Goal: Transaction & Acquisition: Purchase product/service

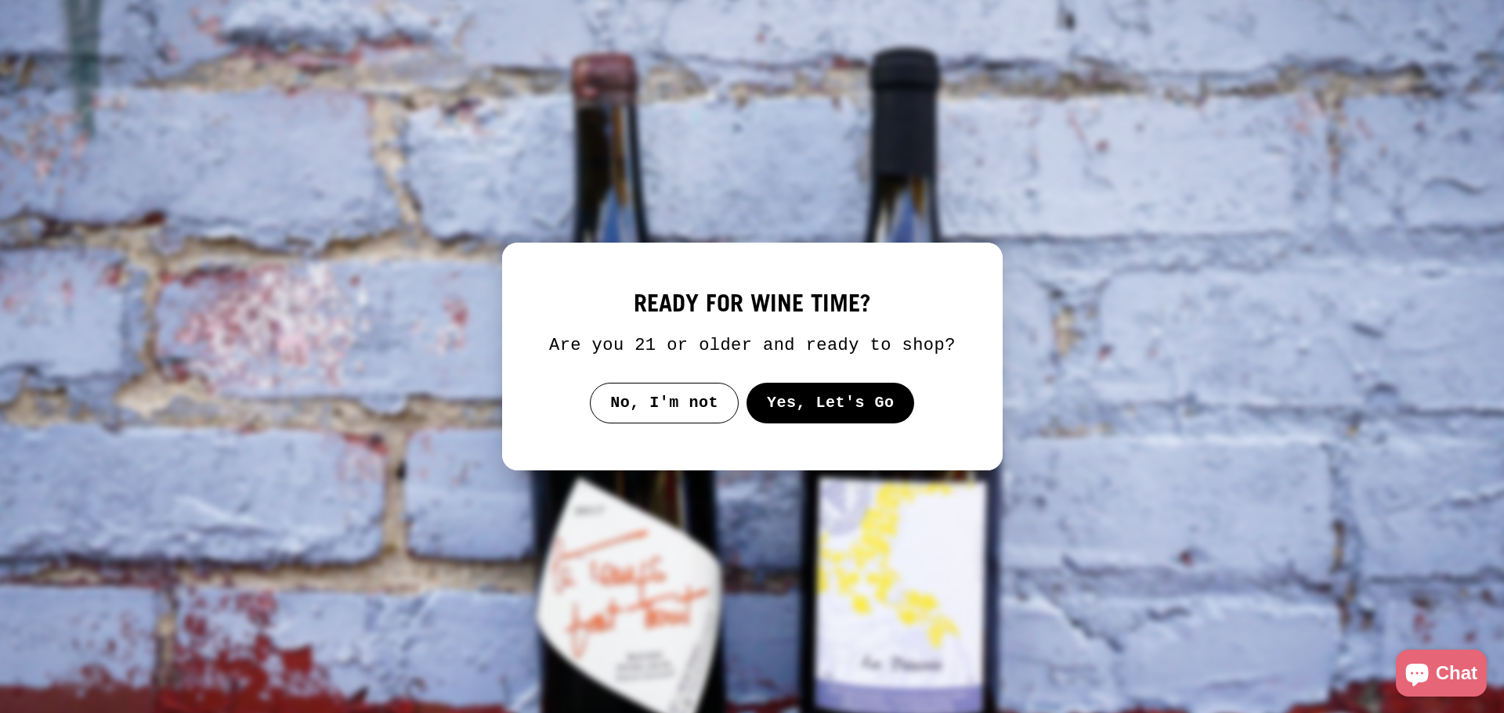
click at [825, 399] on button "Yes, Let's Go" at bounding box center [830, 403] width 168 height 41
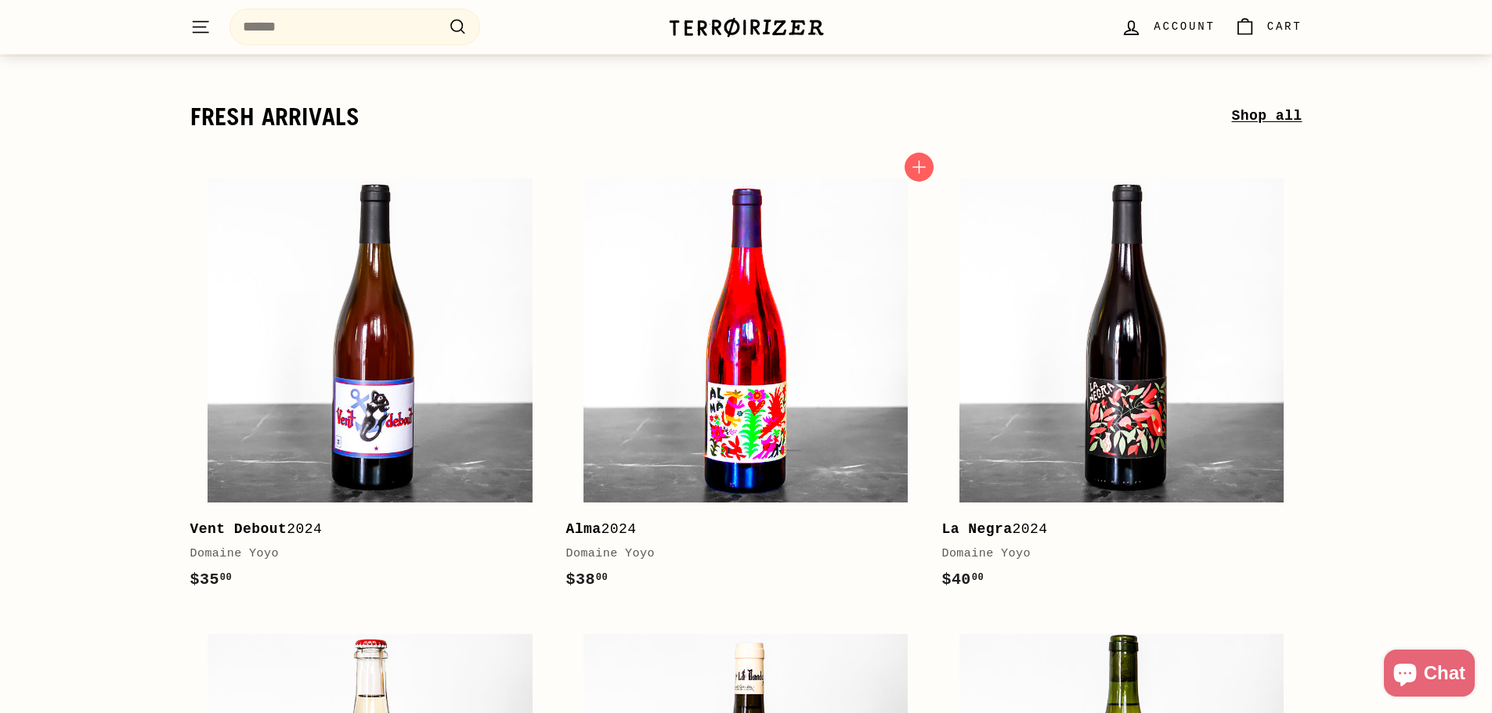
scroll to position [235, 0]
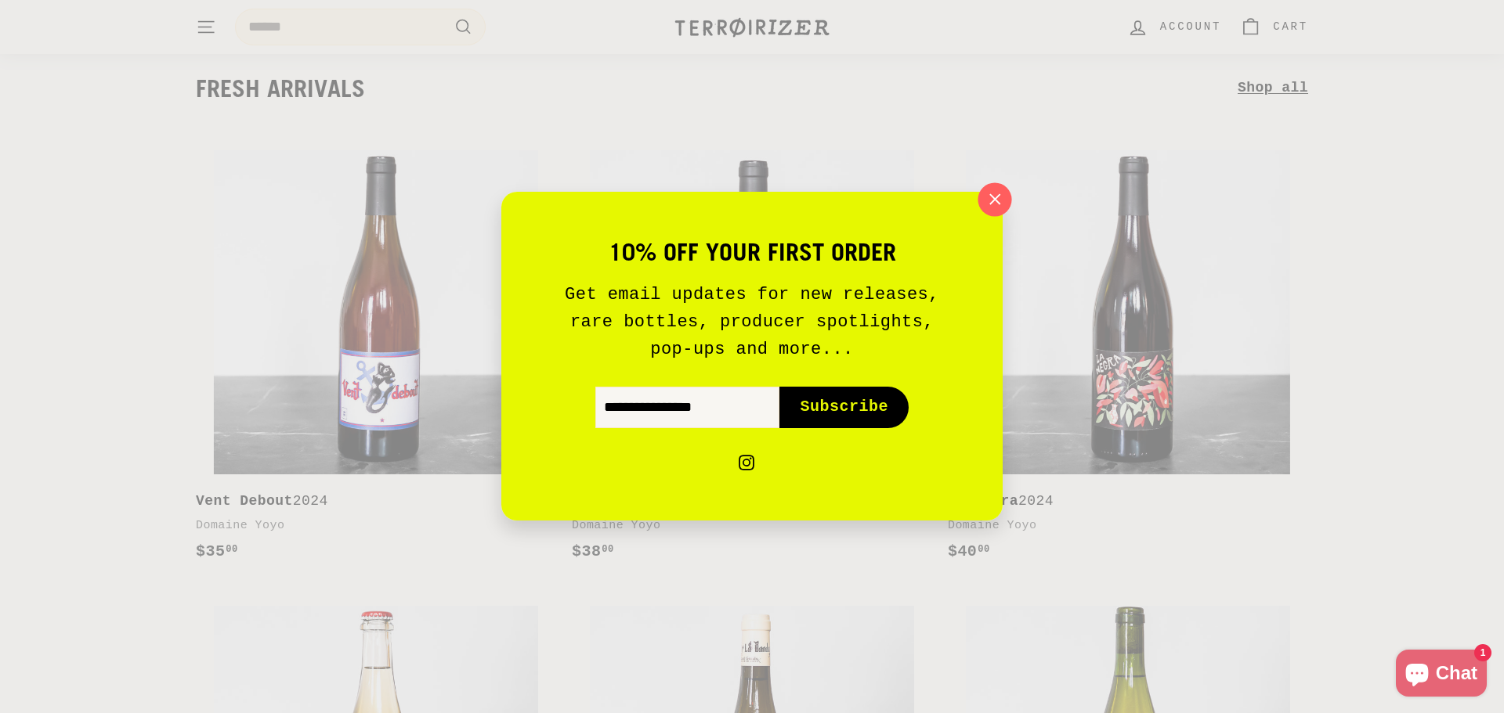
click at [1001, 198] on icon "button" at bounding box center [994, 199] width 23 height 23
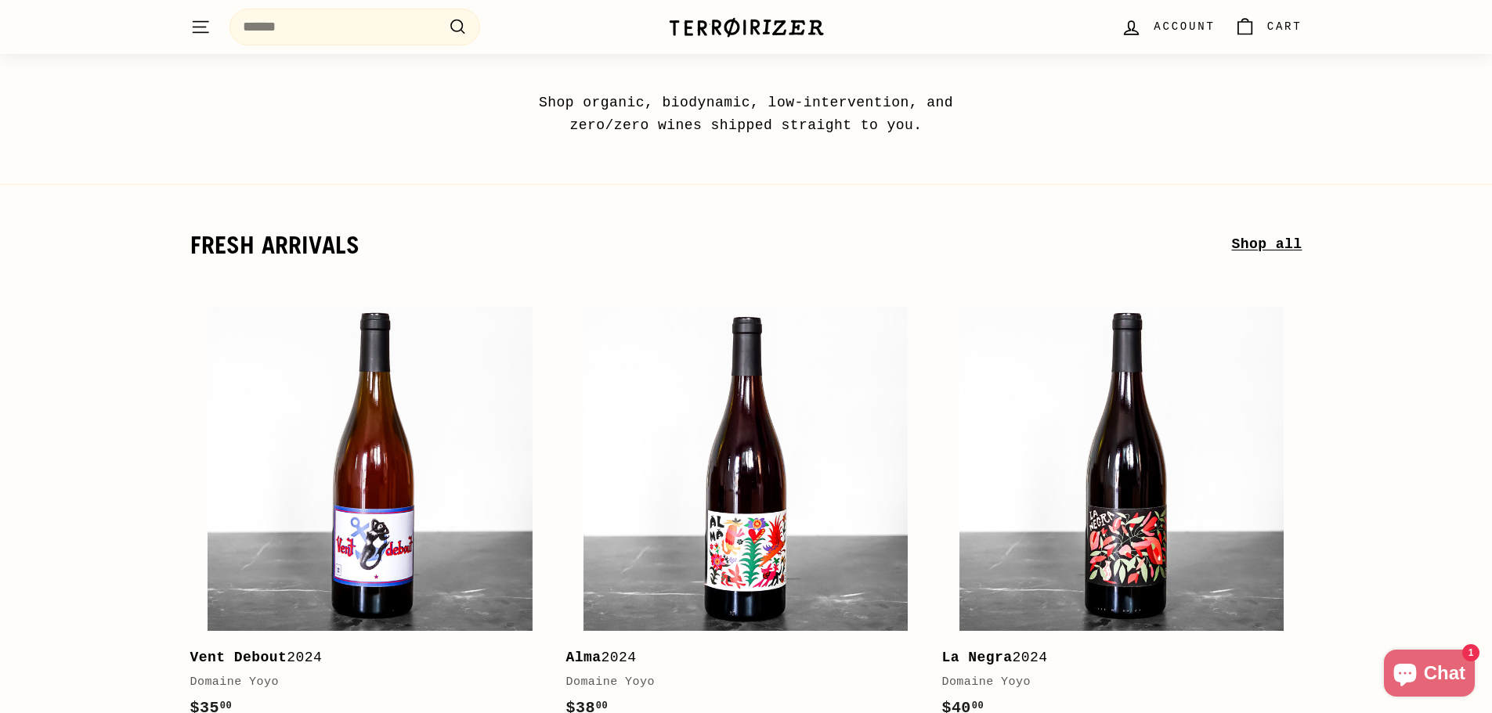
scroll to position [0, 0]
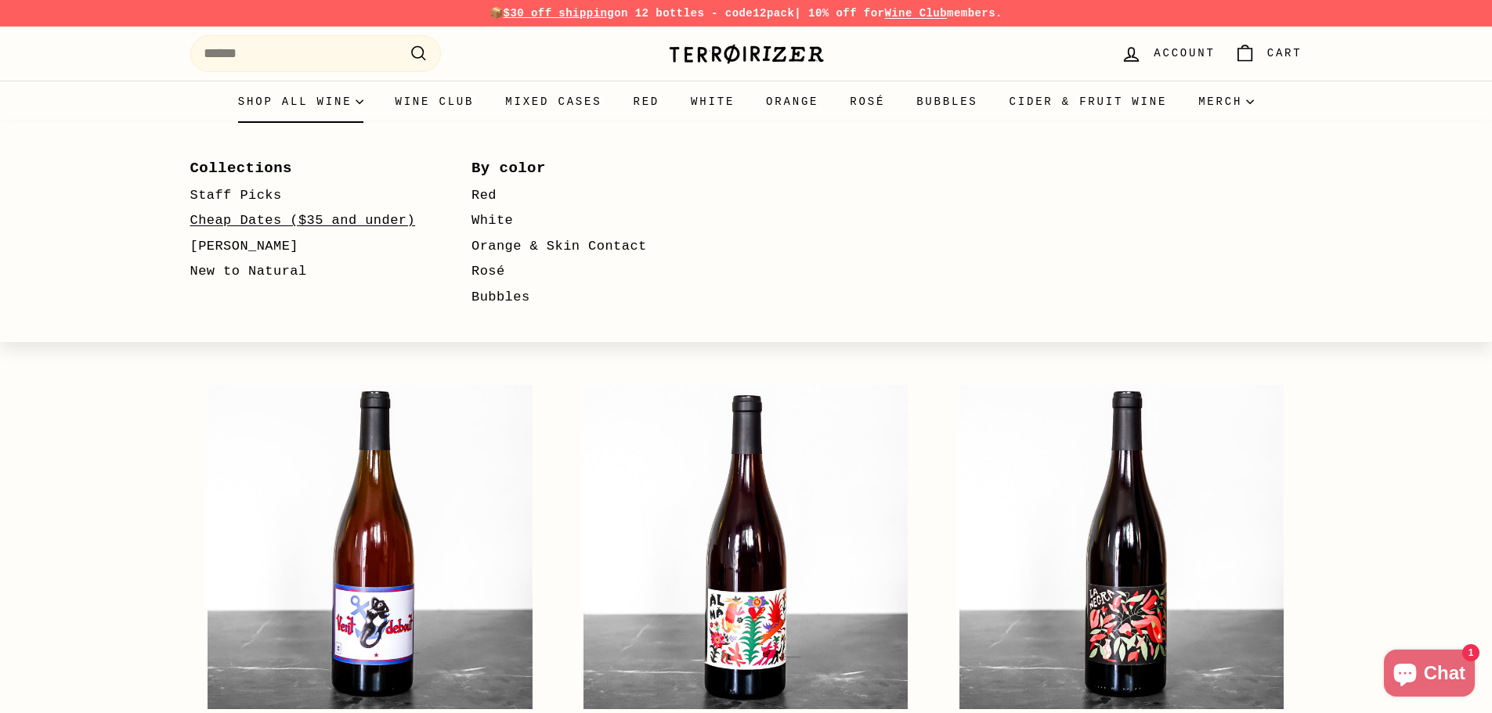
click at [258, 218] on link "Cheap Dates ($35 and under)" at bounding box center [308, 221] width 237 height 26
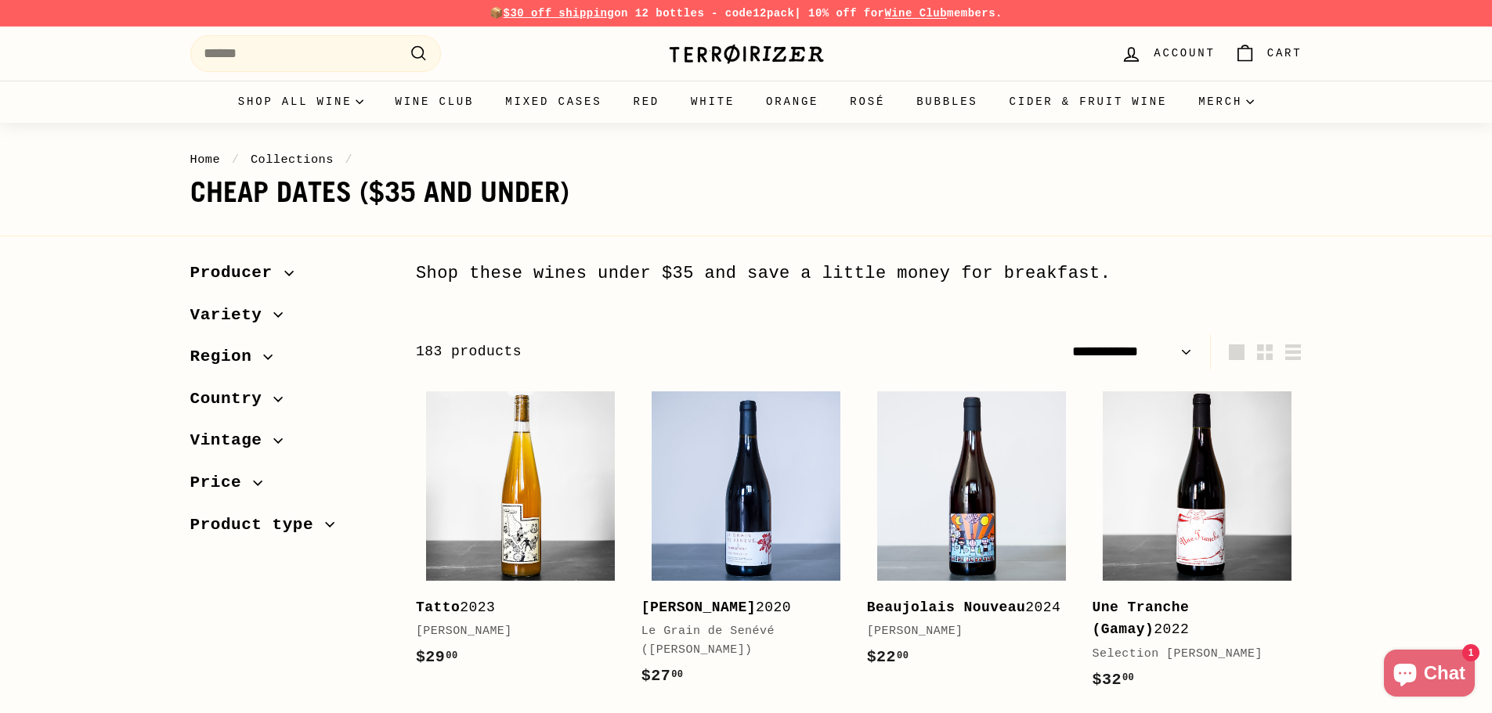
select select "**********"
click at [246, 398] on span "Country" at bounding box center [232, 399] width 84 height 27
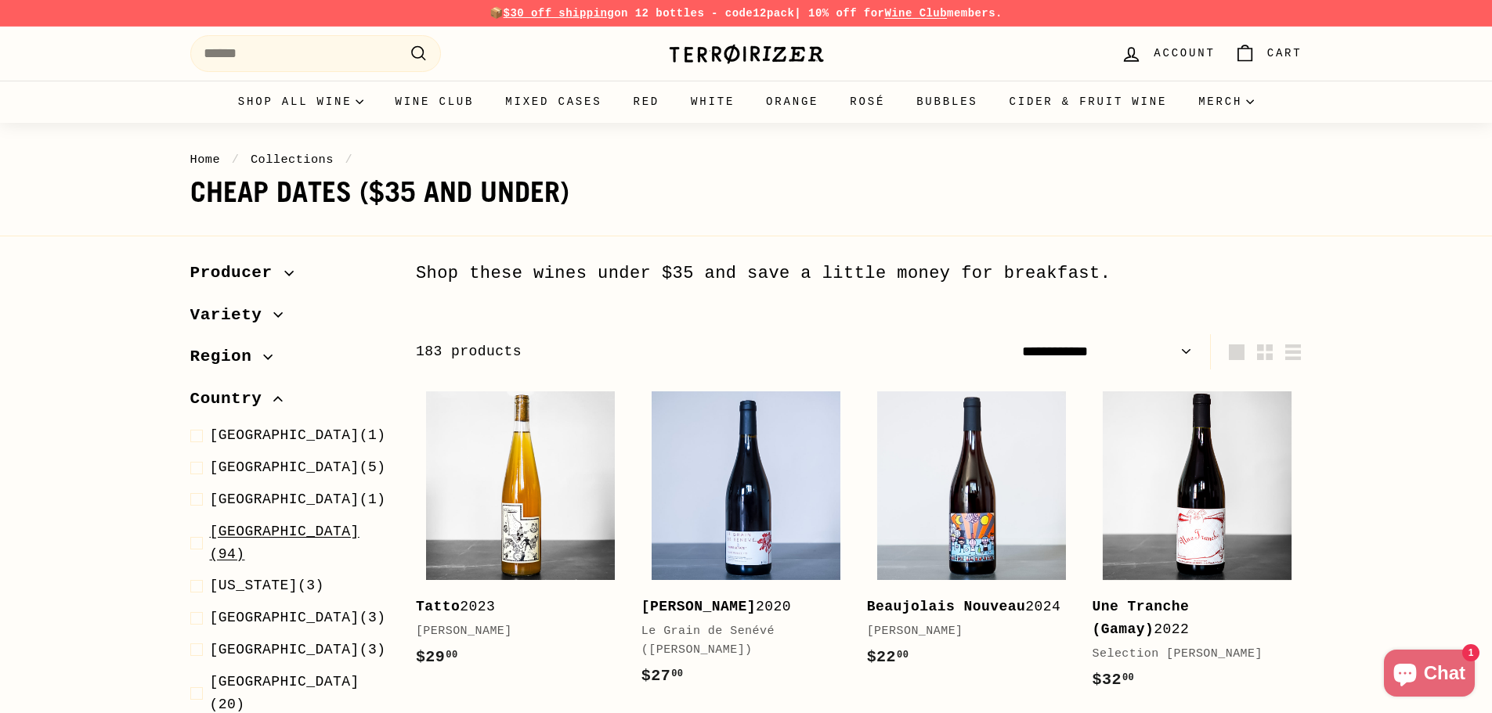
click at [265, 534] on span "France (94)" at bounding box center [300, 543] width 181 height 45
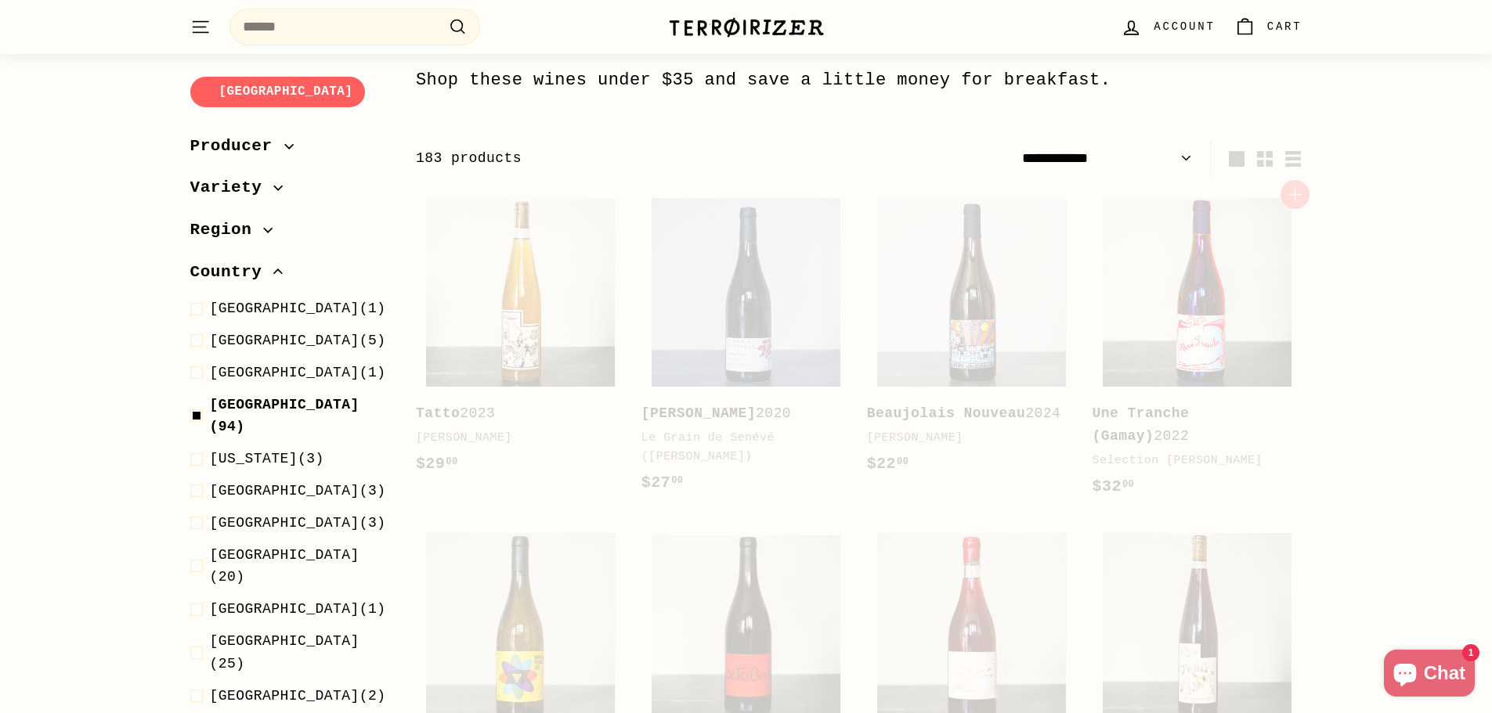
scroll to position [194, 0]
select select "**********"
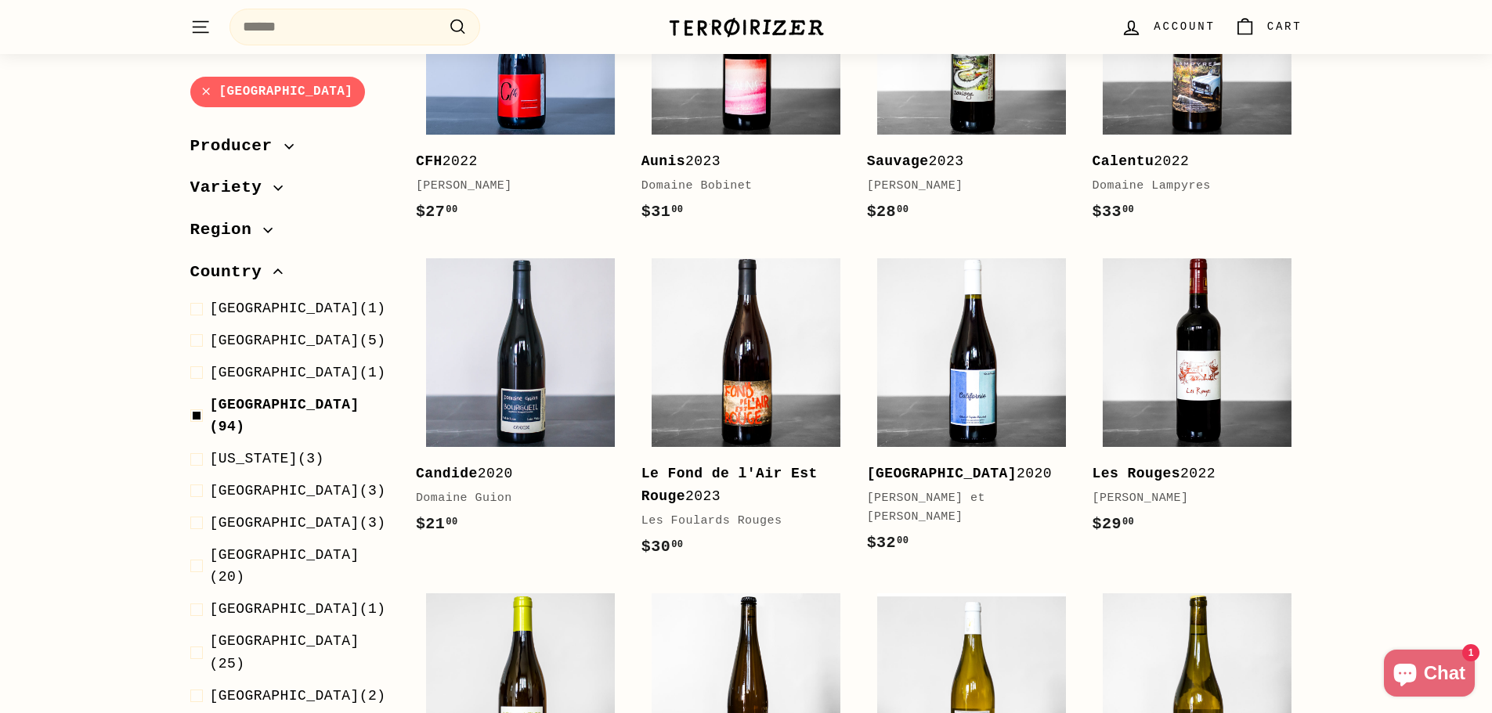
scroll to position [2074, 0]
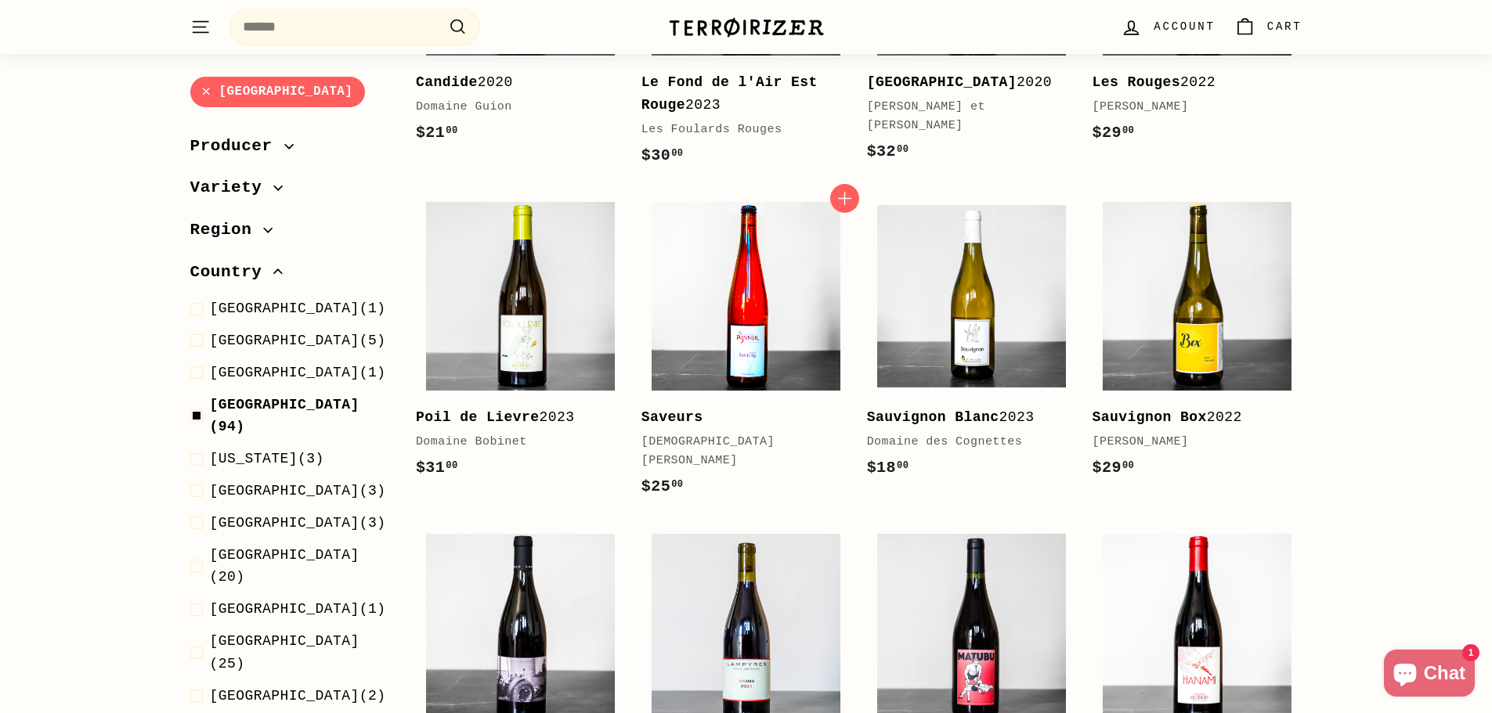
click at [771, 273] on img at bounding box center [746, 296] width 189 height 189
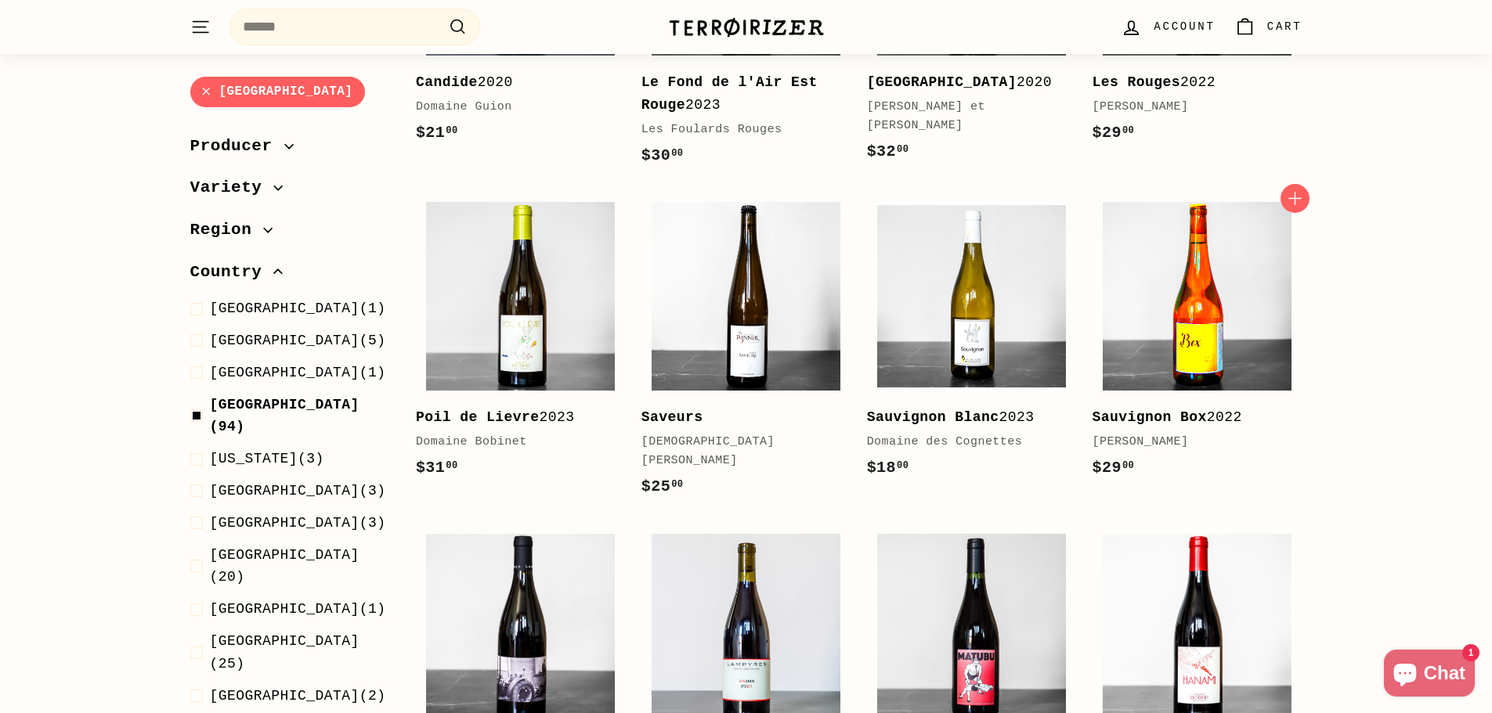
click at [1154, 283] on img at bounding box center [1197, 296] width 189 height 189
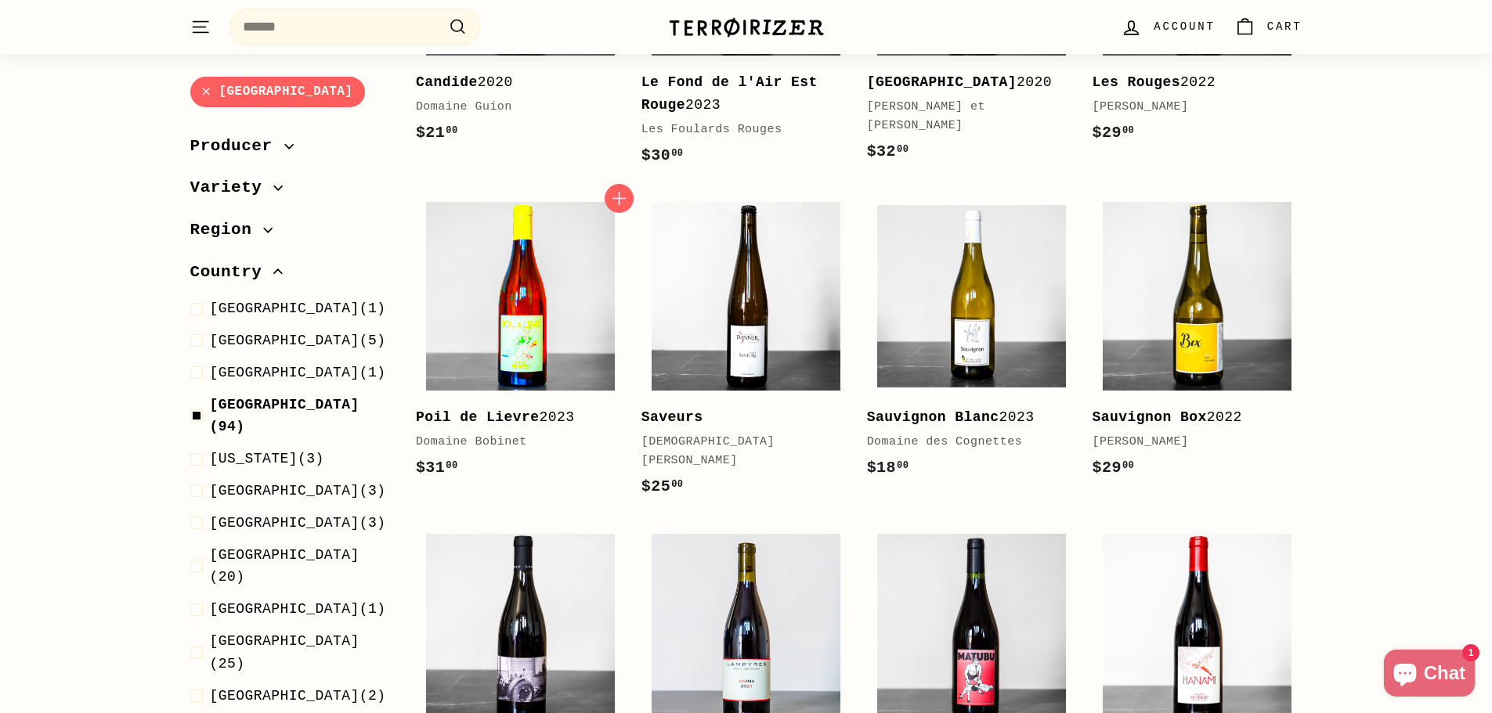
click at [484, 313] on img at bounding box center [520, 296] width 189 height 189
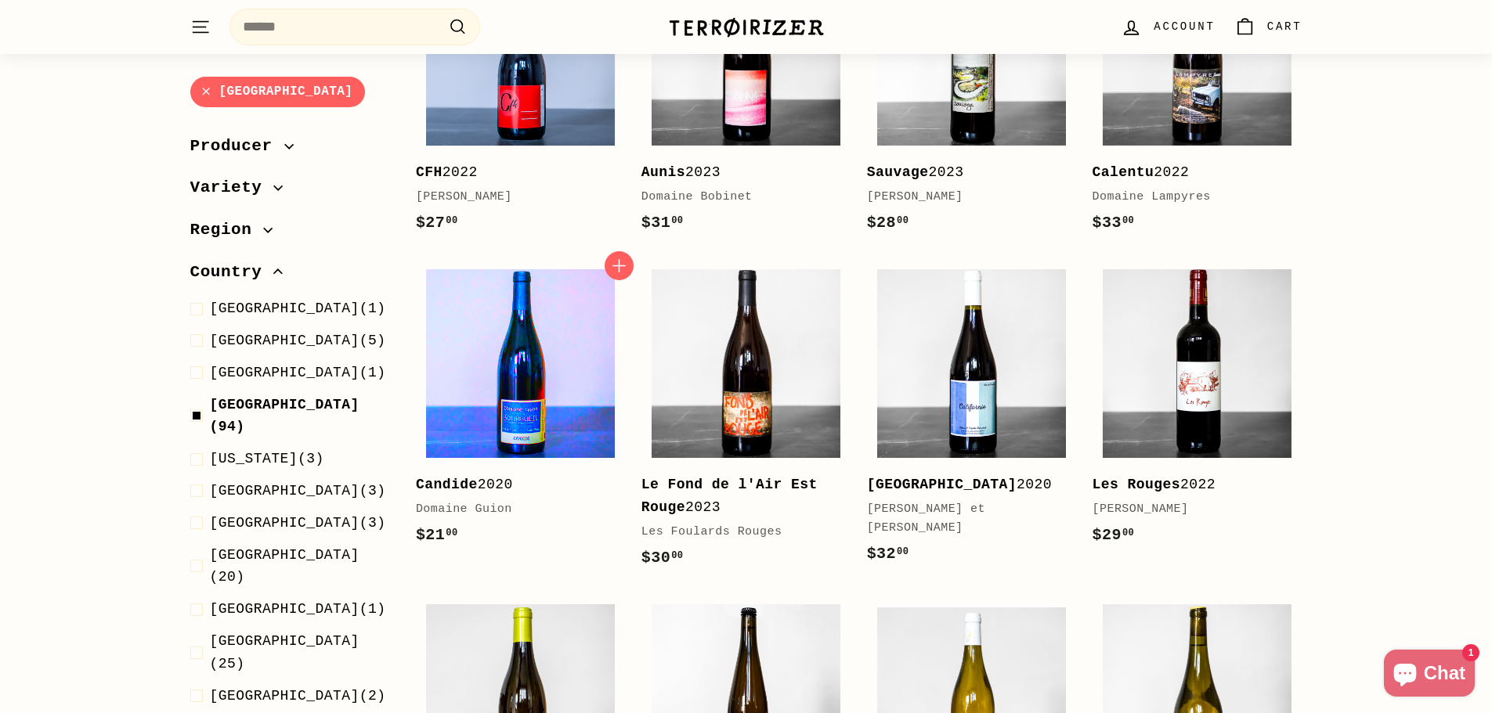
scroll to position [1526, 0]
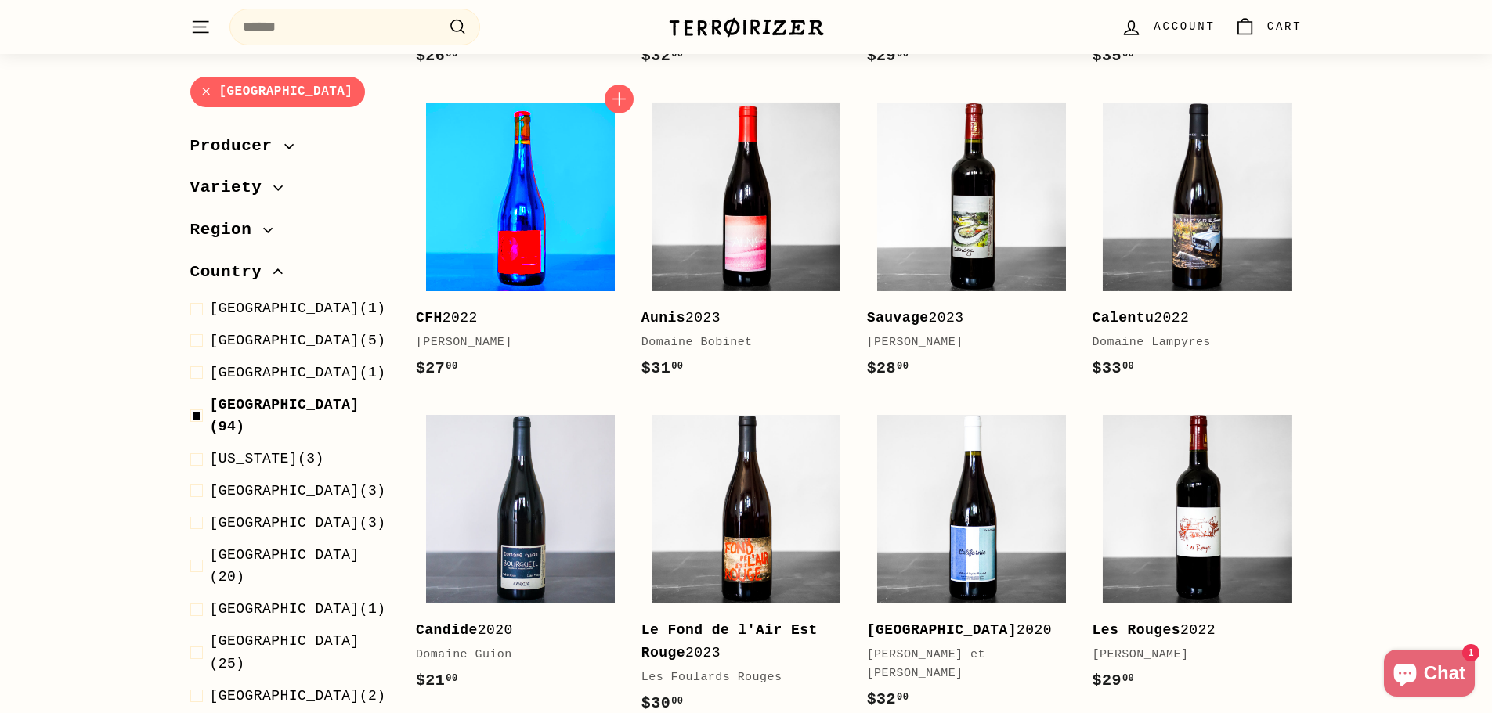
click at [512, 218] on img at bounding box center [520, 197] width 189 height 189
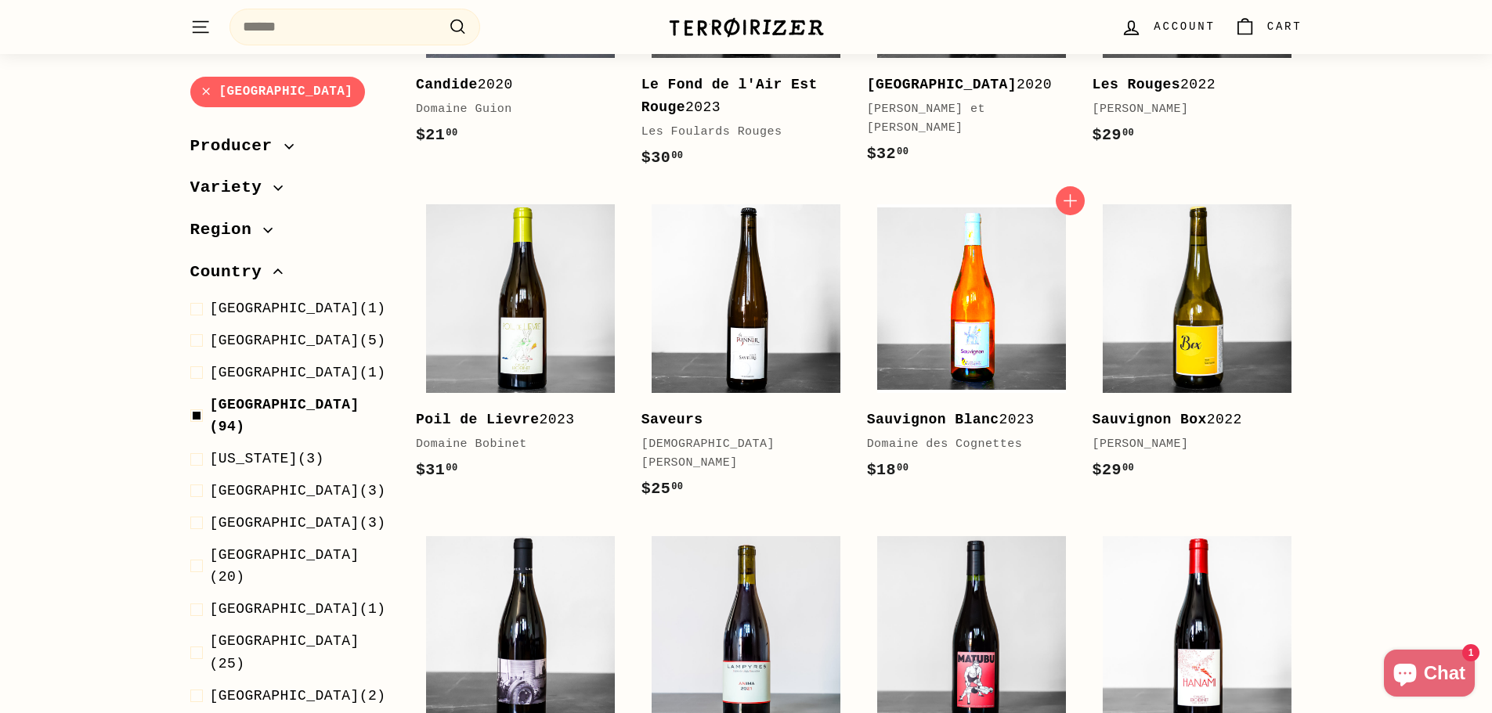
scroll to position [2074, 0]
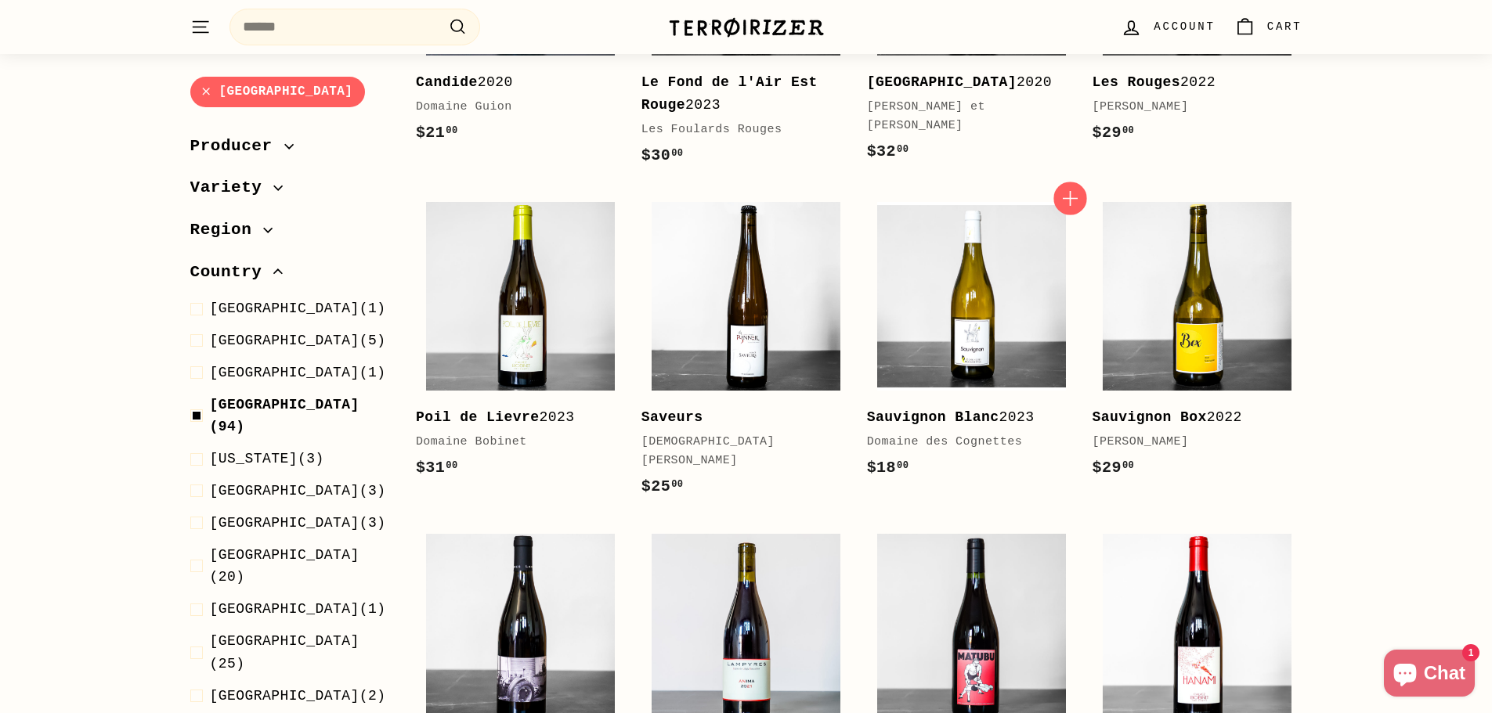
click at [1073, 196] on icon "button" at bounding box center [1070, 198] width 20 height 20
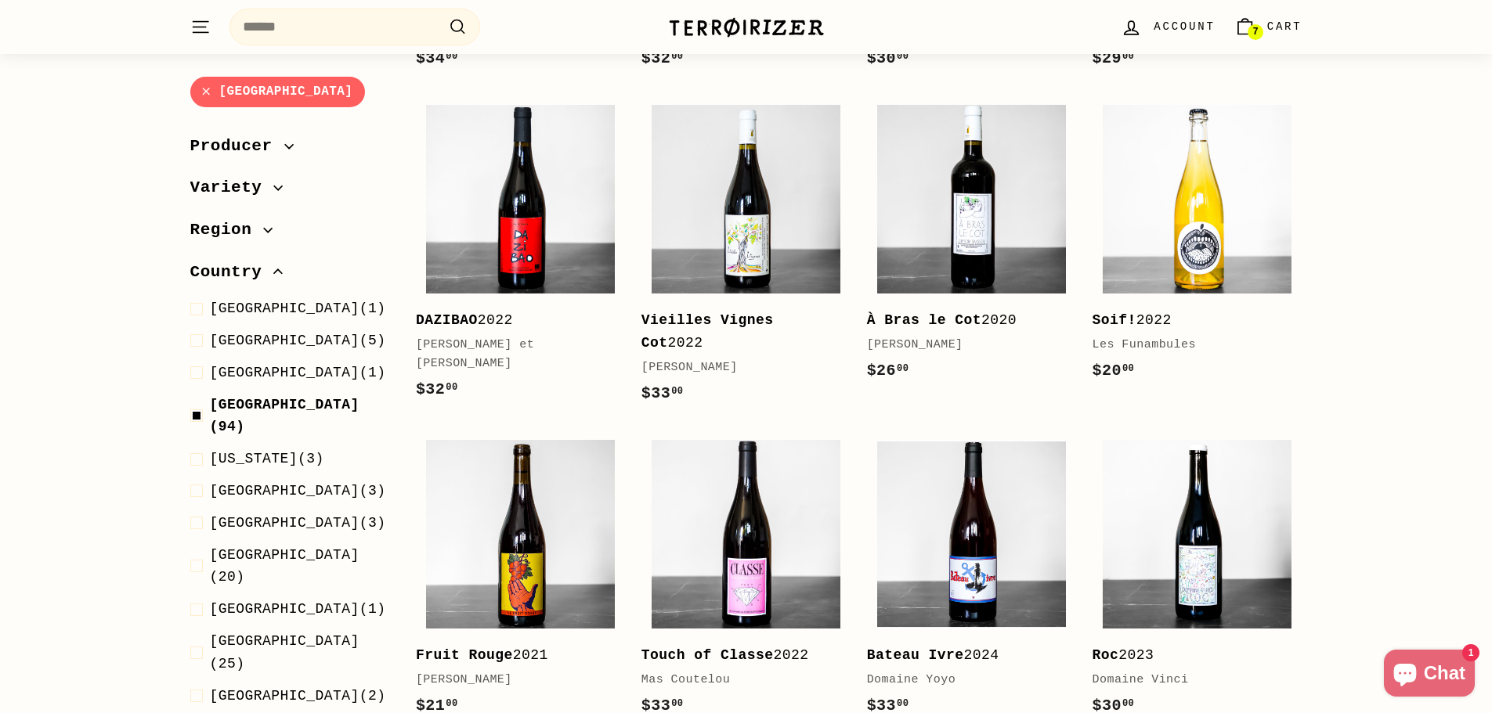
scroll to position [3014, 0]
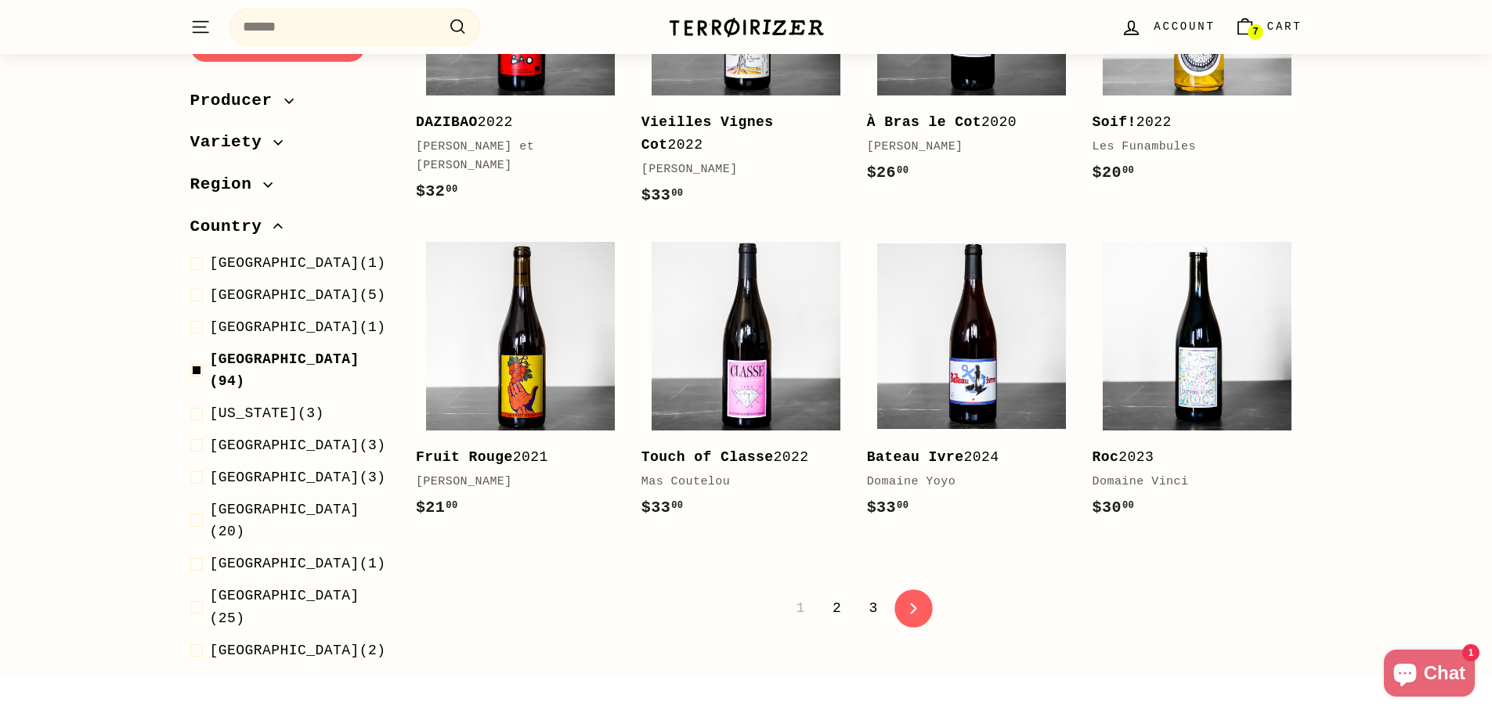
click at [911, 596] on link "icon-chevron Next" at bounding box center [913, 609] width 38 height 38
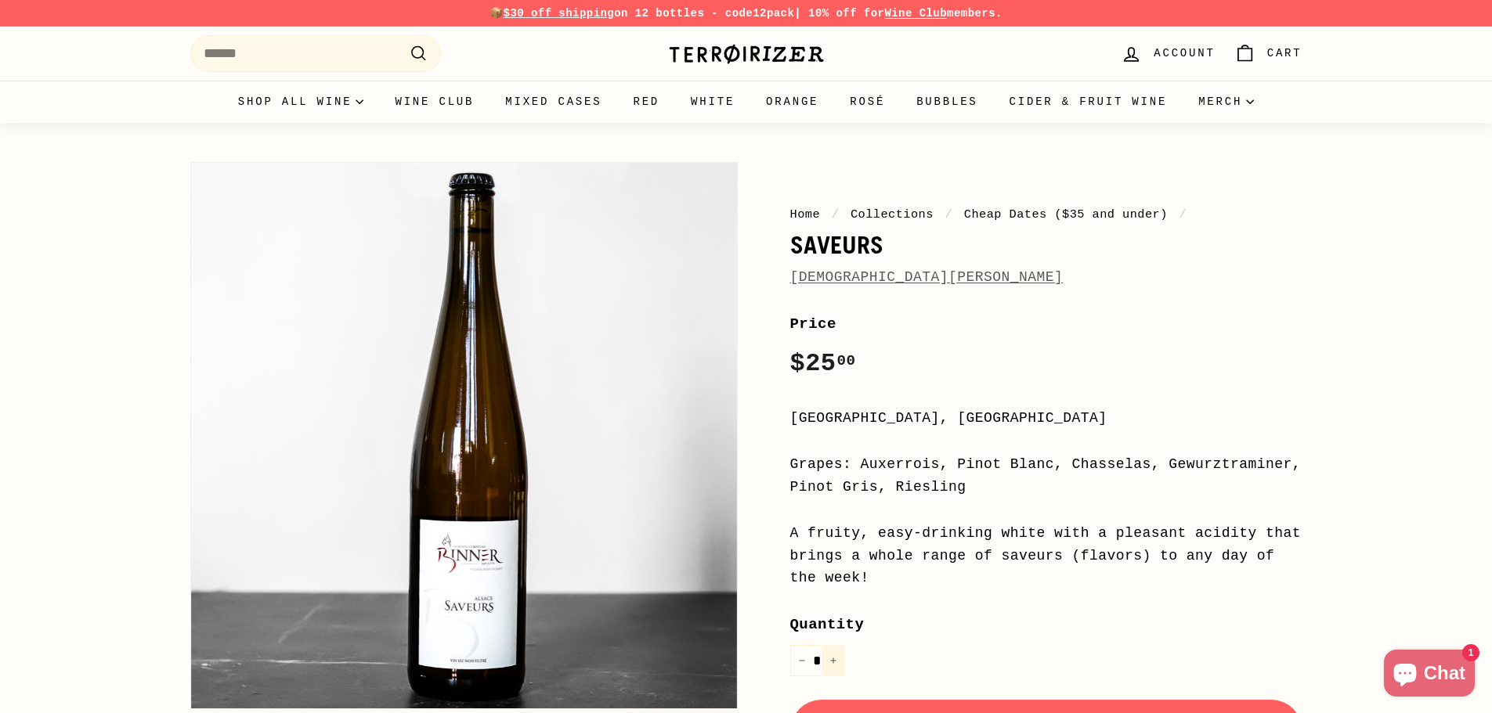
click at [836, 652] on button "+" at bounding box center [833, 661] width 23 height 32
type input "*"
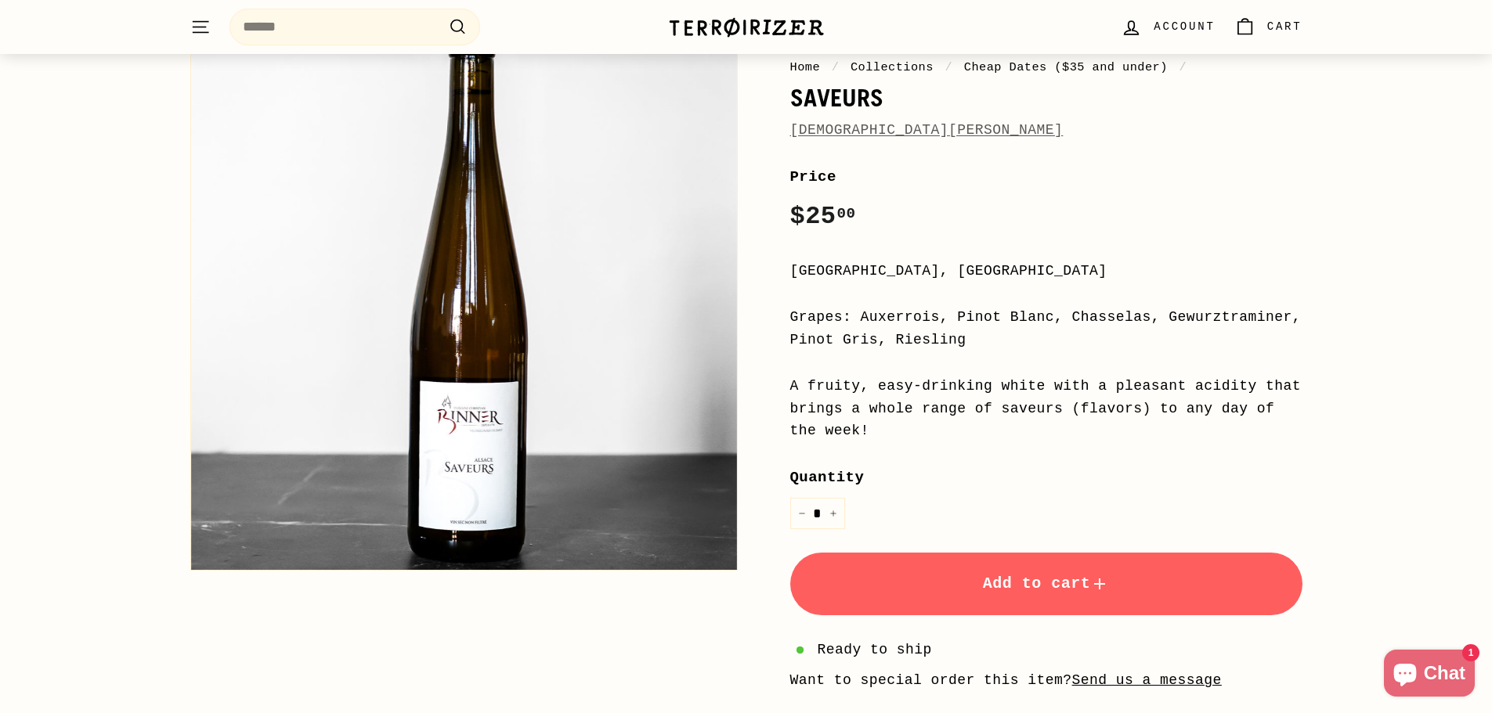
scroll to position [157, 0]
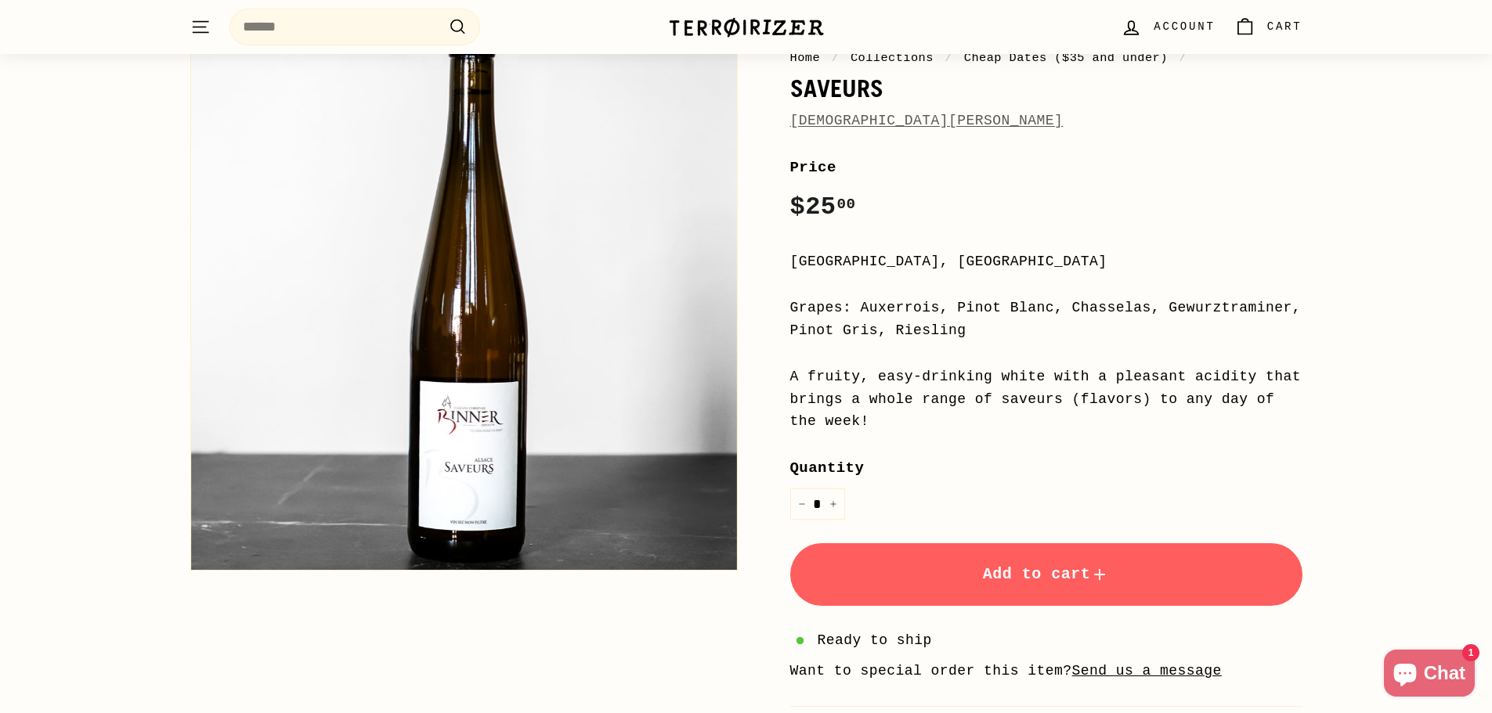
click at [972, 581] on button "Add to cart" at bounding box center [1046, 575] width 512 height 63
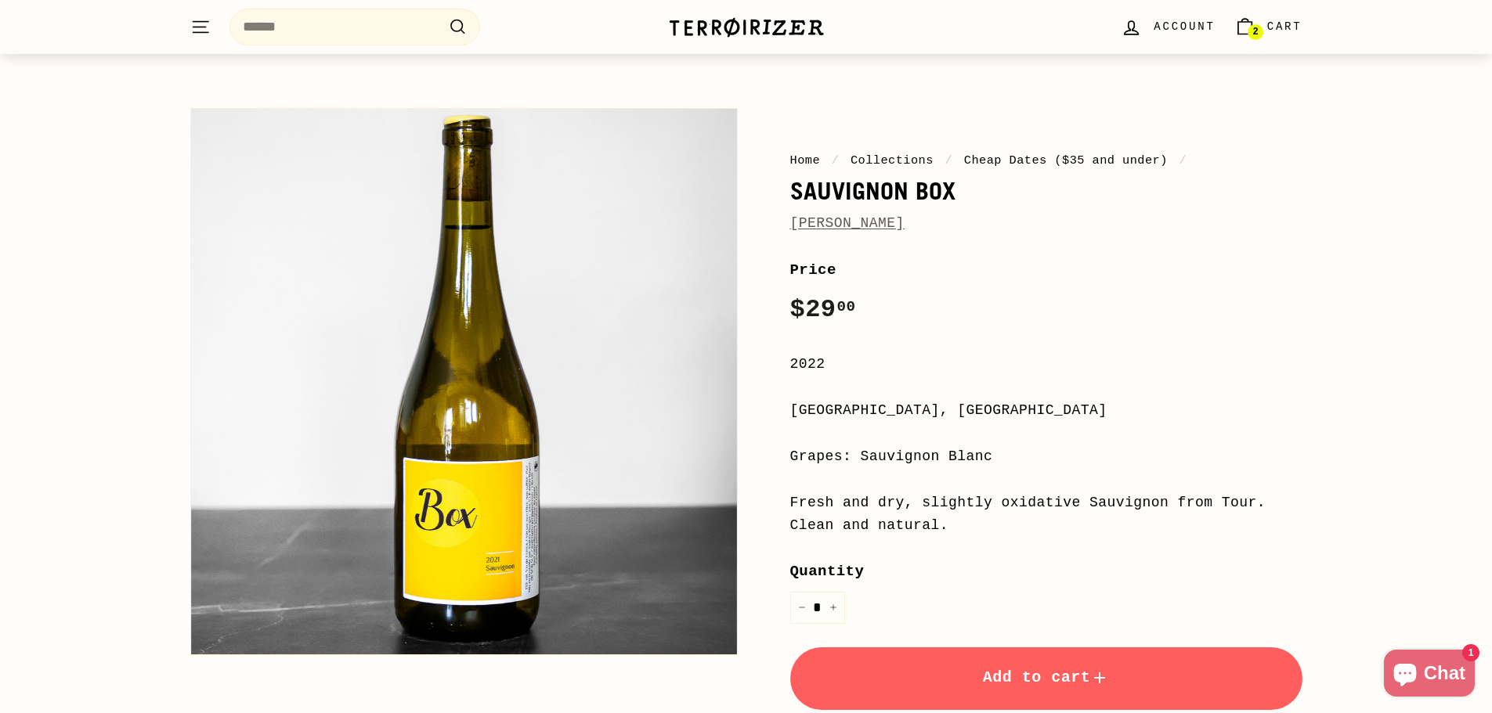
scroll to position [157, 0]
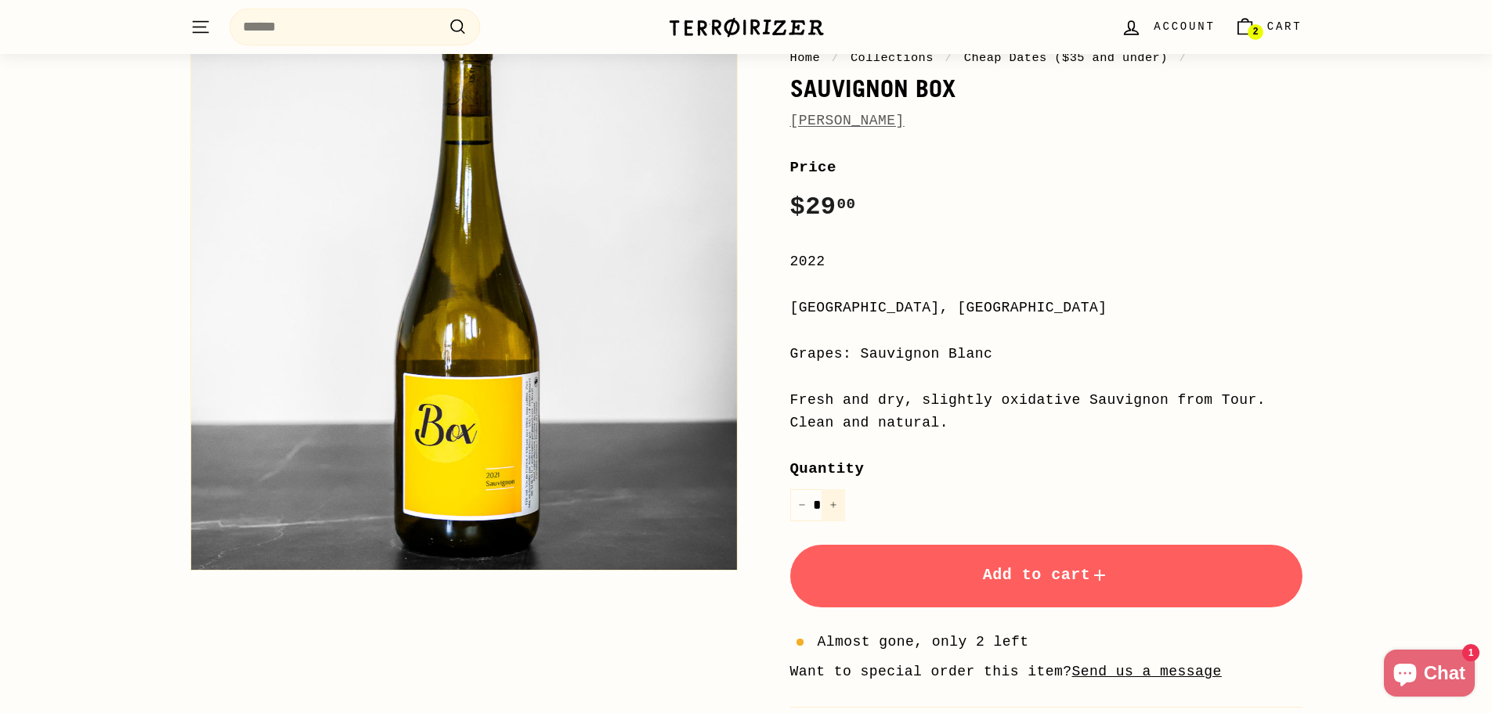
click at [833, 504] on icon "Increase item quantity by one" at bounding box center [833, 505] width 8 height 8
type input "*"
click at [836, 570] on button "Add to cart" at bounding box center [1046, 576] width 512 height 63
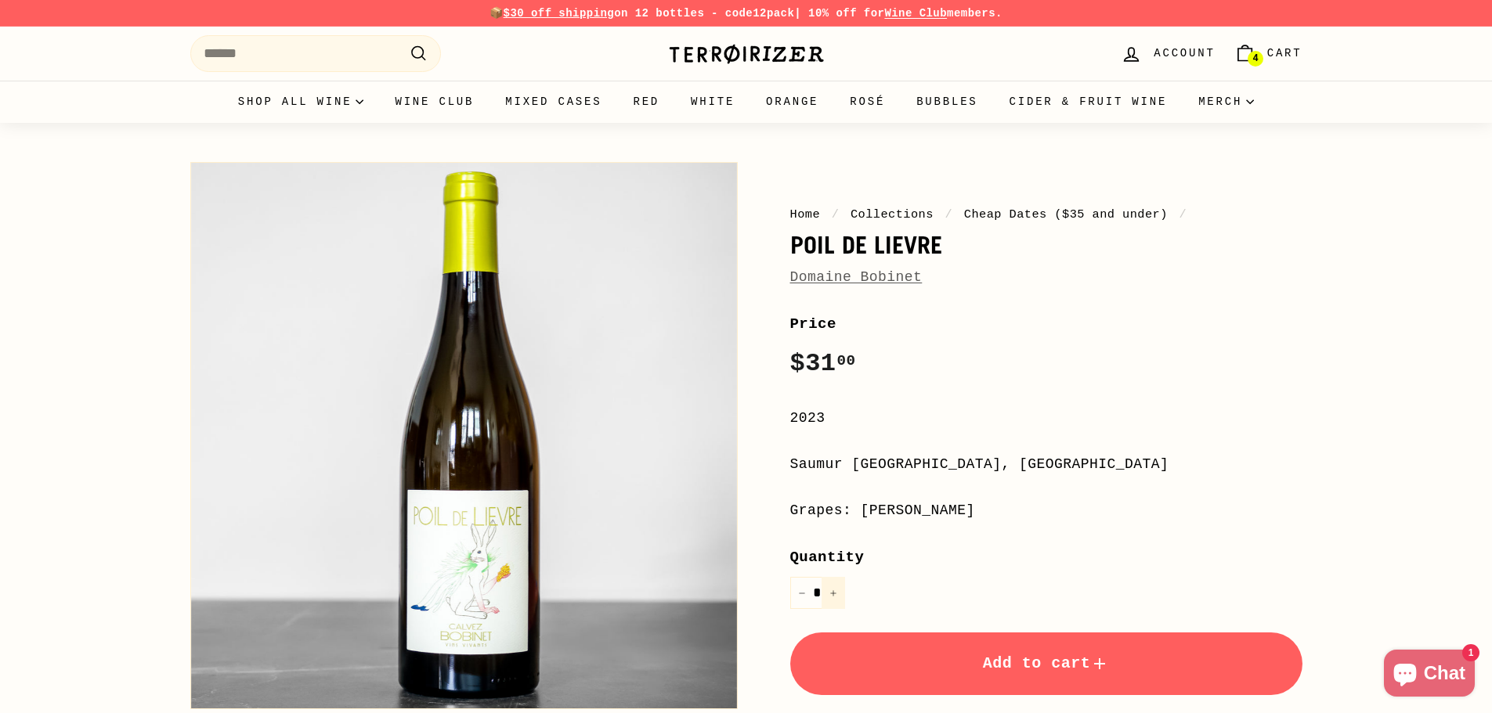
click at [837, 592] on button "+" at bounding box center [833, 593] width 23 height 32
type input "*"
click at [863, 645] on button "Add to cart" at bounding box center [1046, 664] width 512 height 63
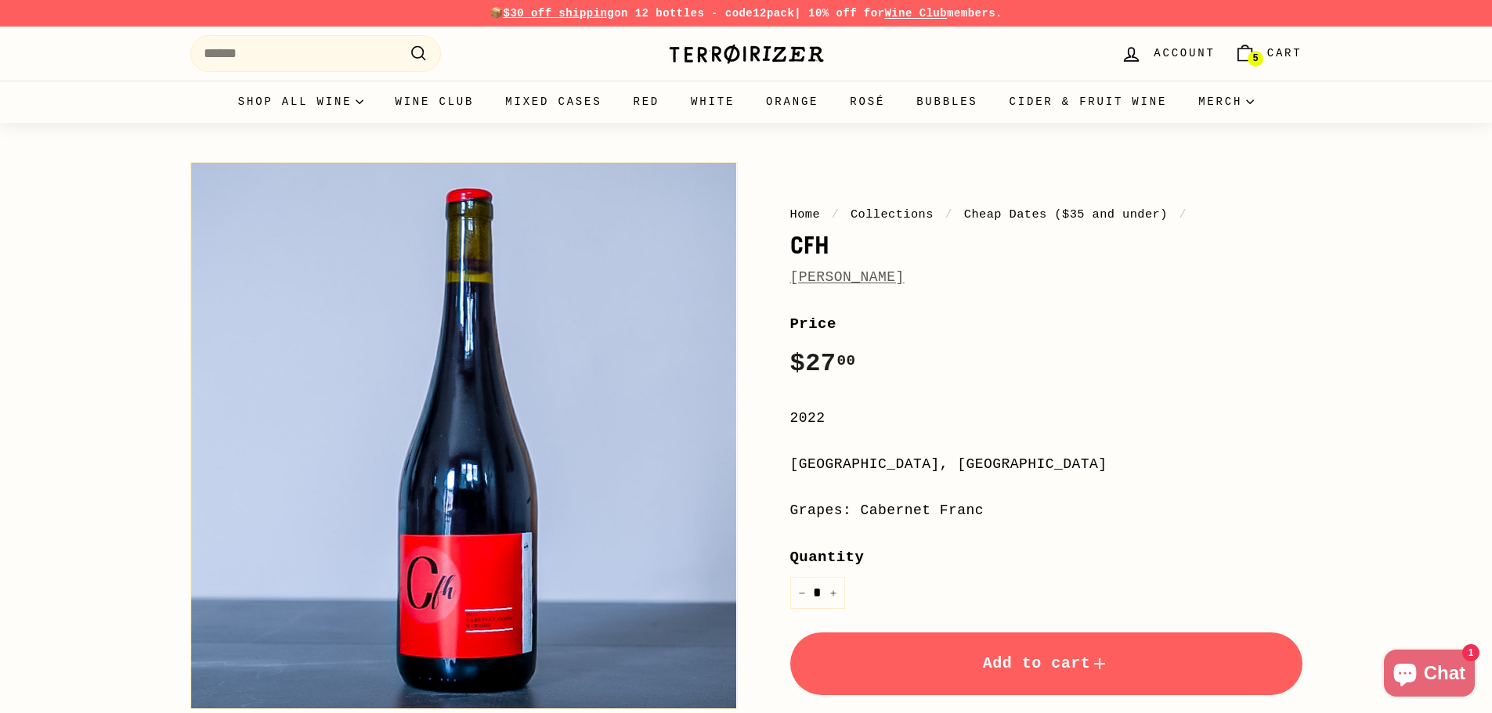
click at [889, 637] on button "Add to cart" at bounding box center [1046, 664] width 512 height 63
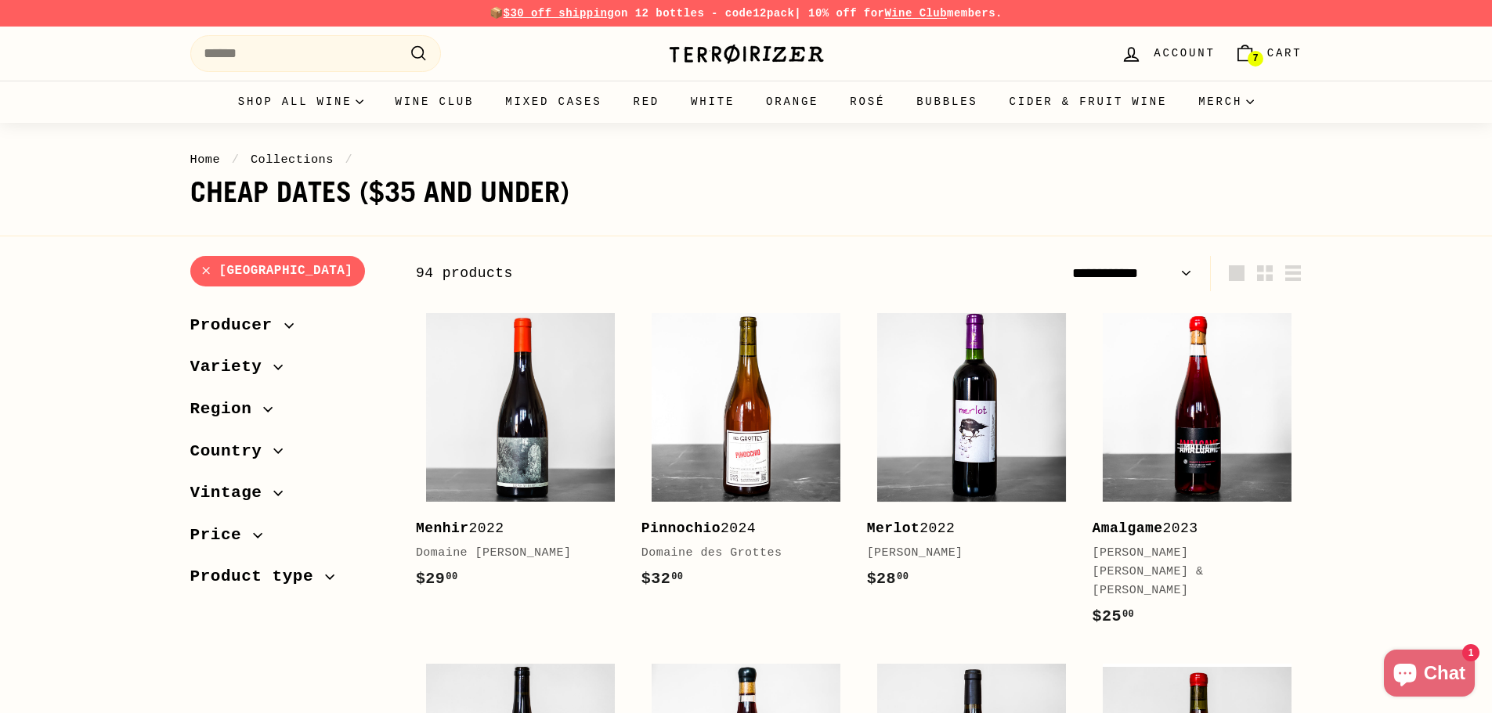
select select "**********"
click at [785, 444] on img at bounding box center [746, 407] width 189 height 189
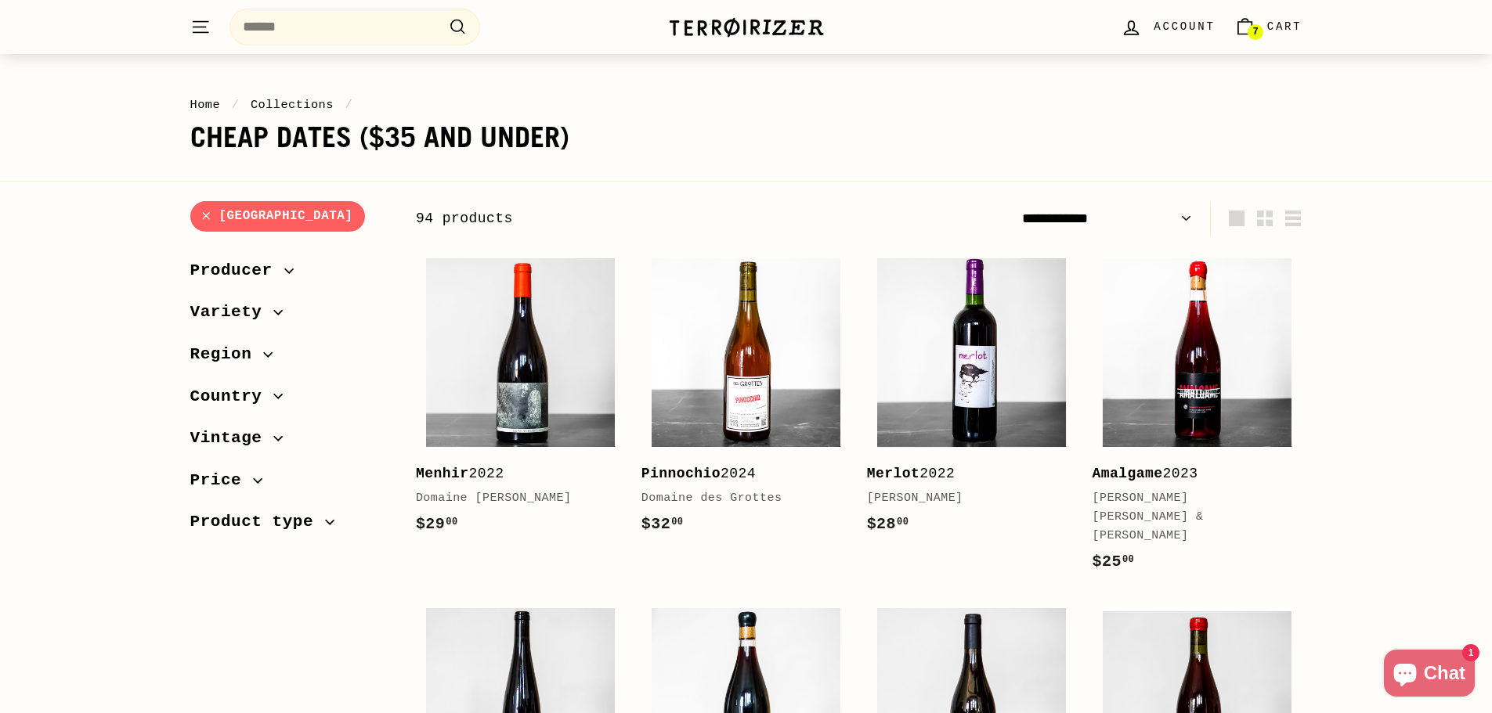
scroll to position [157, 0]
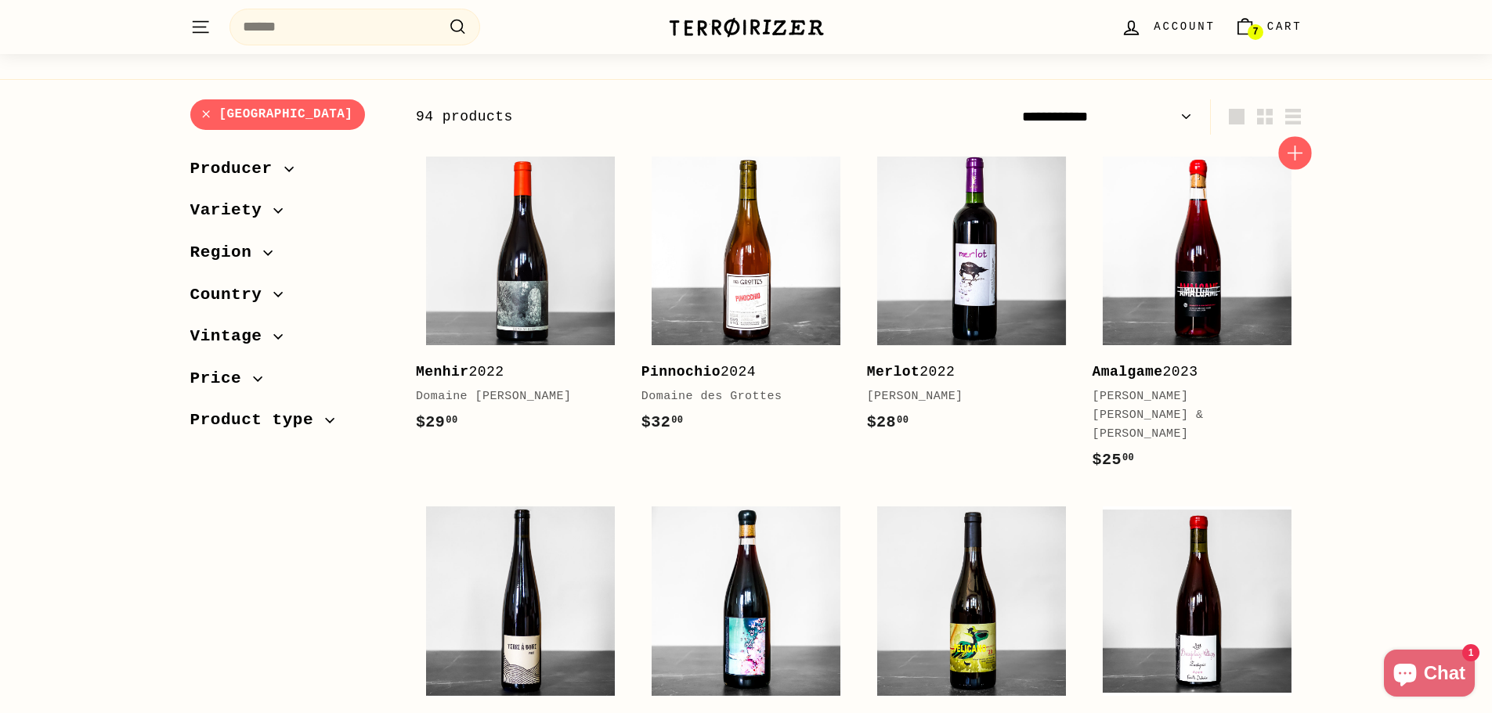
click at [1296, 160] on icon "button" at bounding box center [1295, 153] width 20 height 20
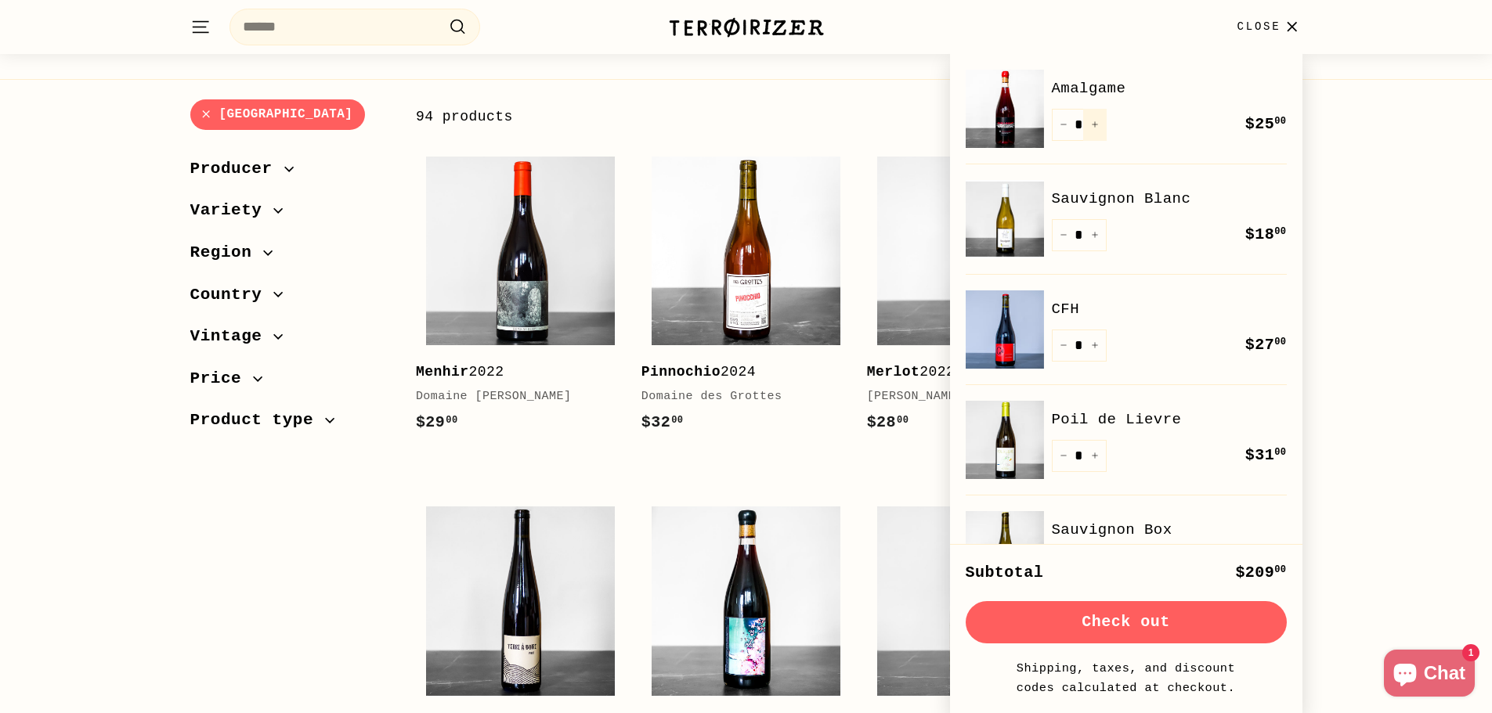
click at [1100, 124] on button "+" at bounding box center [1094, 125] width 23 height 32
type input "*"
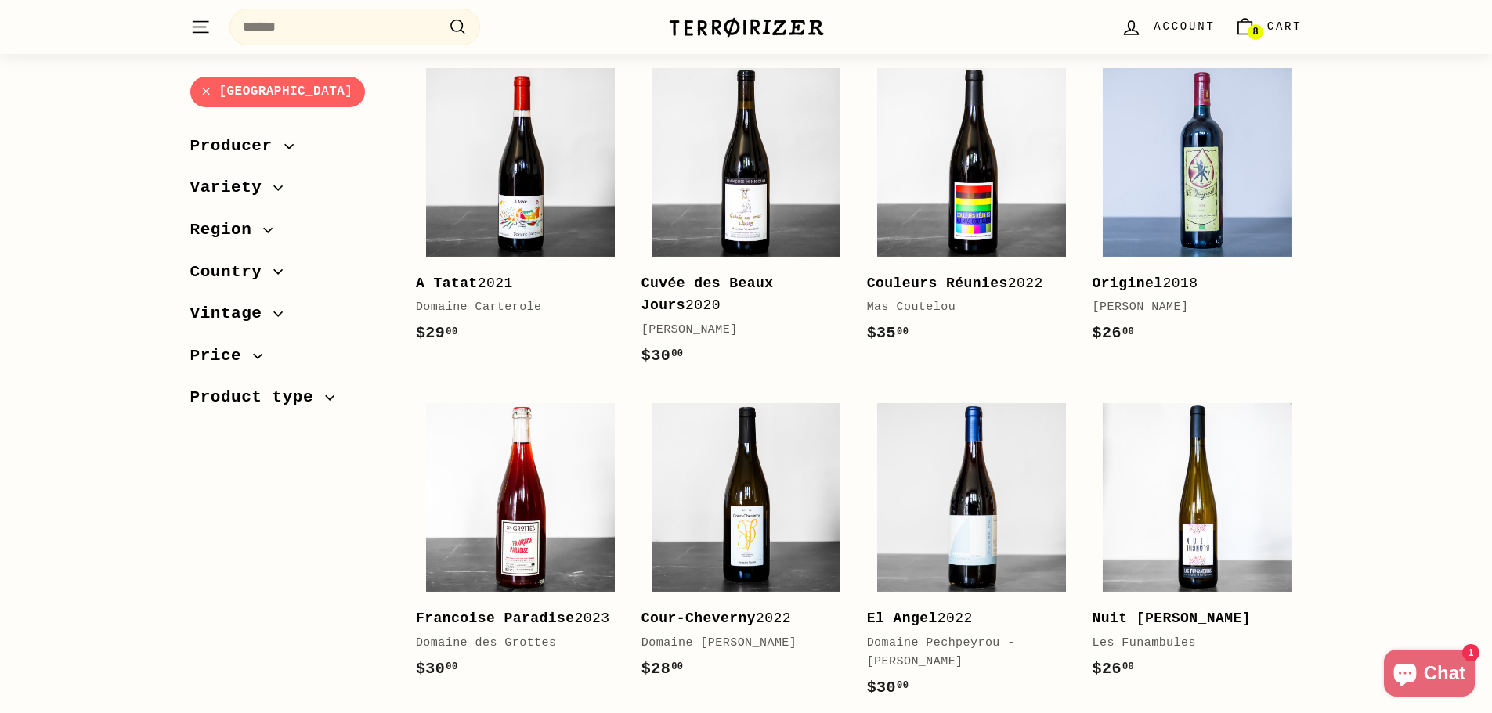
scroll to position [1018, 0]
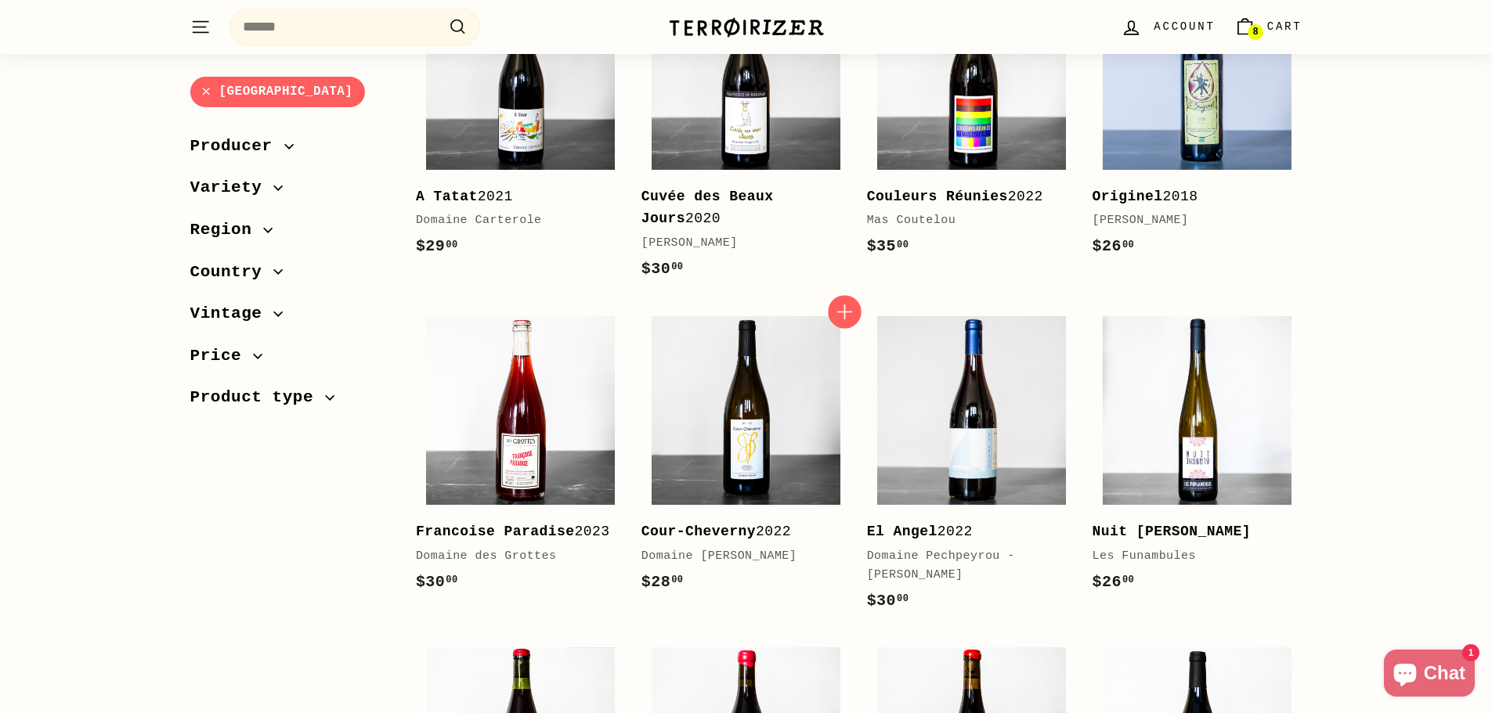
click at [843, 302] on icon "button" at bounding box center [844, 312] width 20 height 20
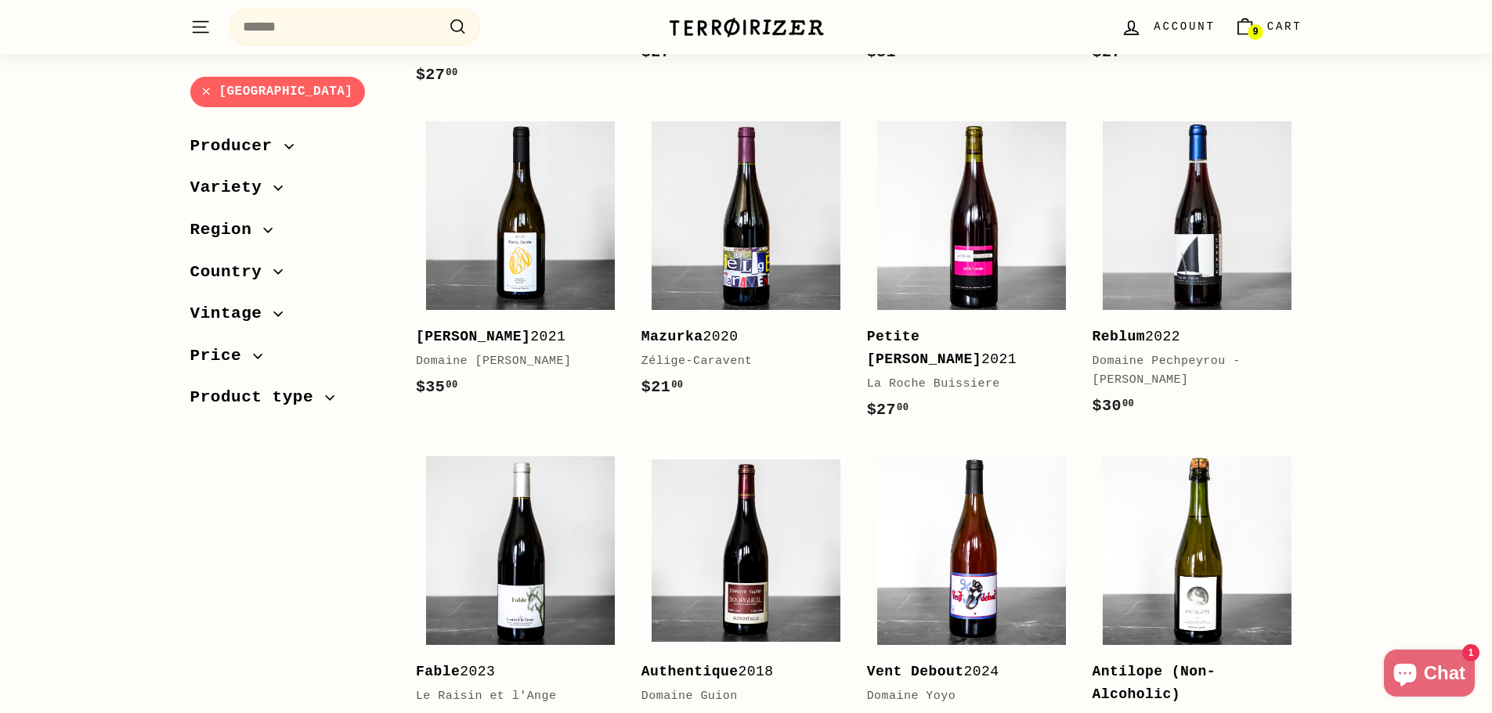
scroll to position [2193, 0]
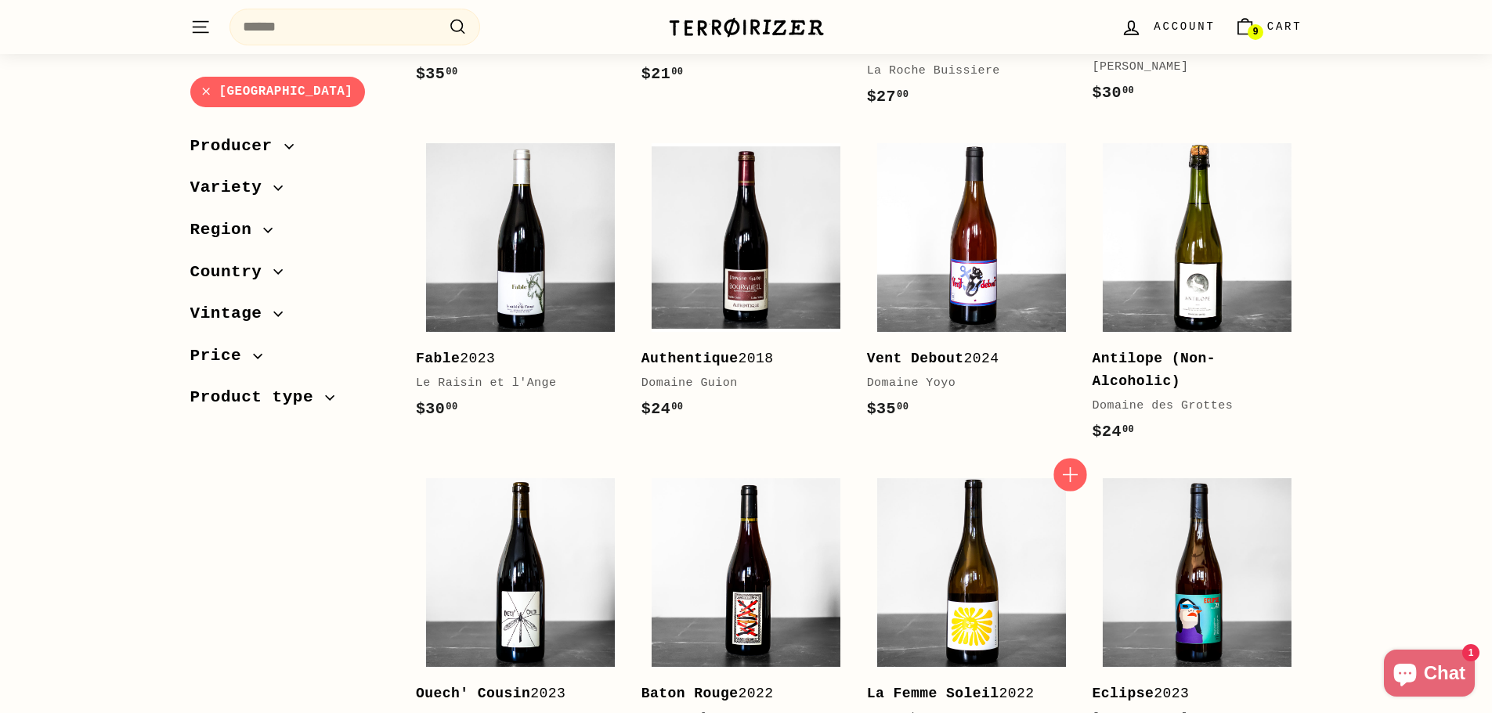
click at [1066, 464] on icon "button" at bounding box center [1070, 474] width 20 height 20
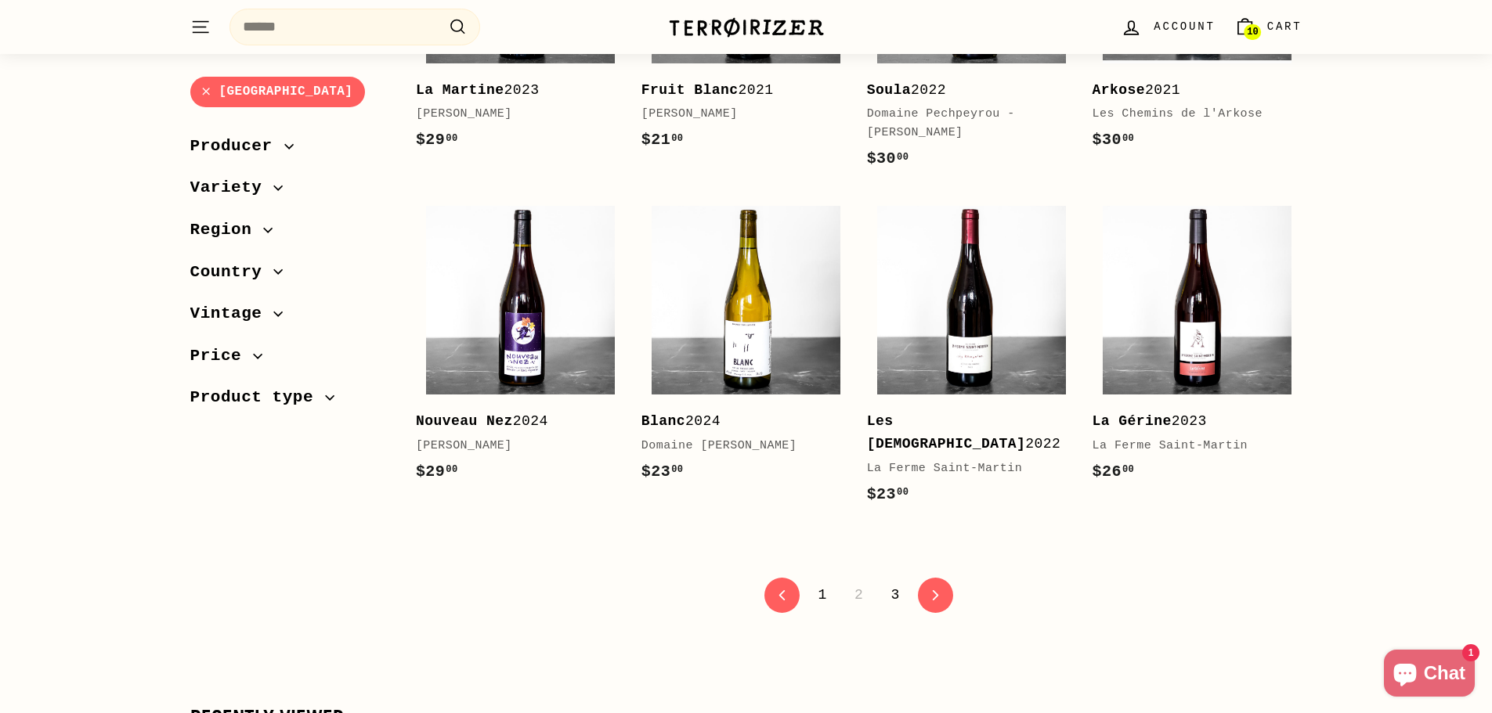
scroll to position [3133, 0]
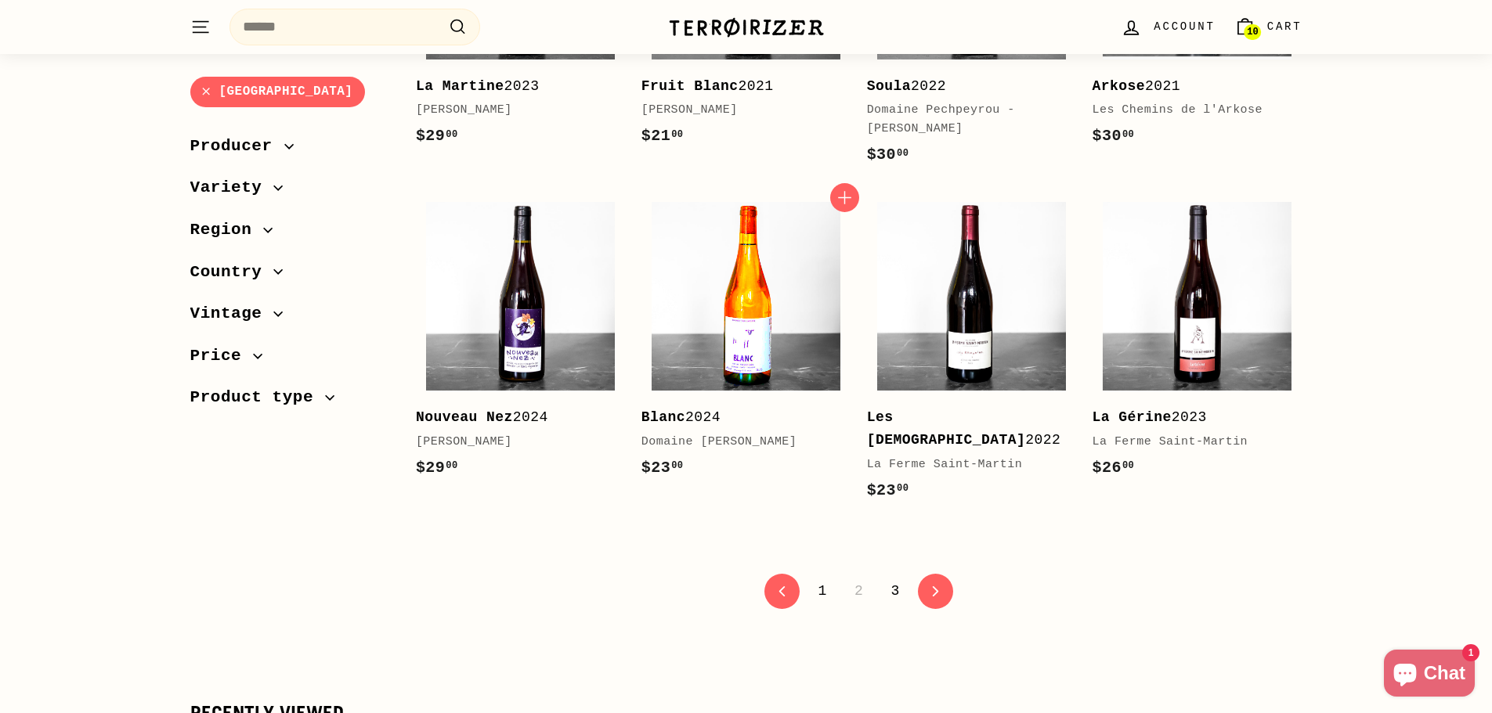
click at [721, 276] on img at bounding box center [746, 296] width 189 height 189
click at [941, 572] on link "icon-chevron Next" at bounding box center [935, 591] width 38 height 38
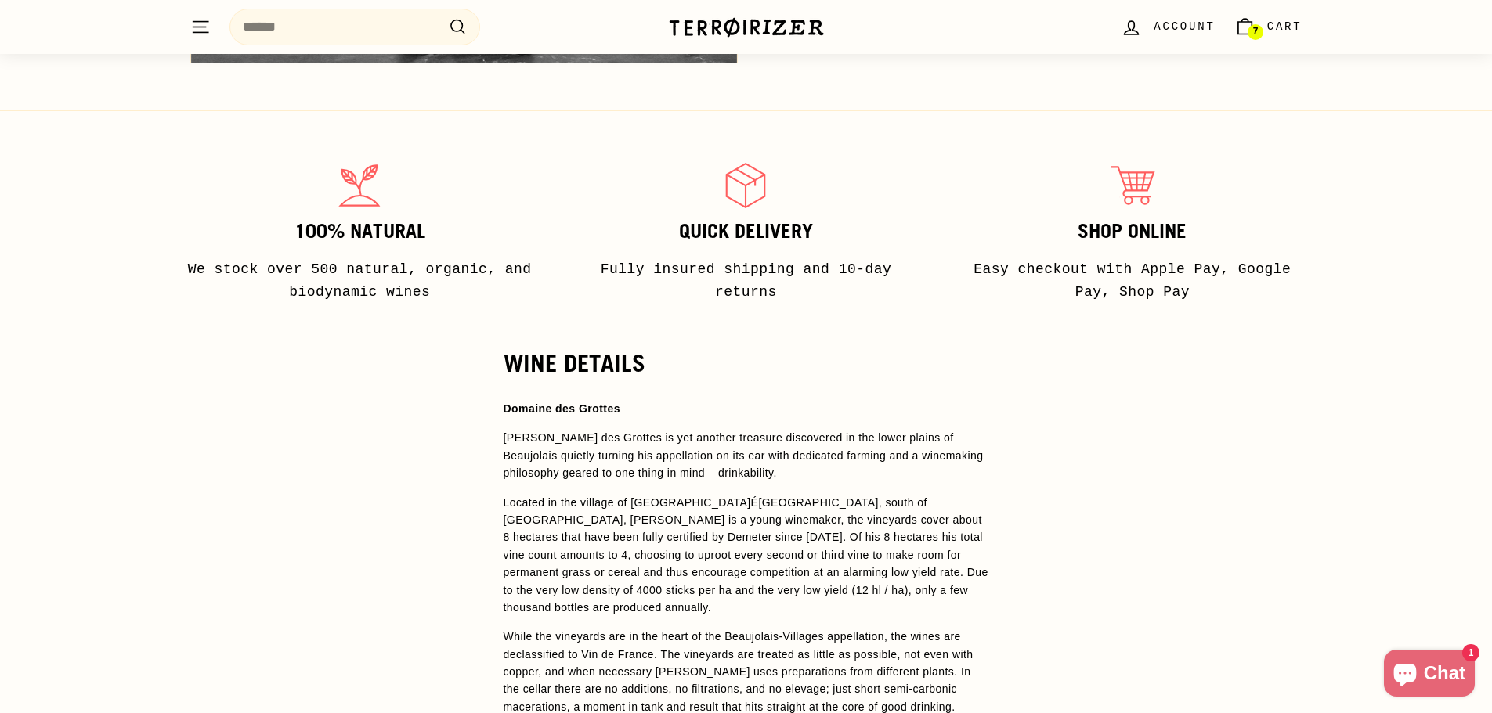
scroll to position [783, 0]
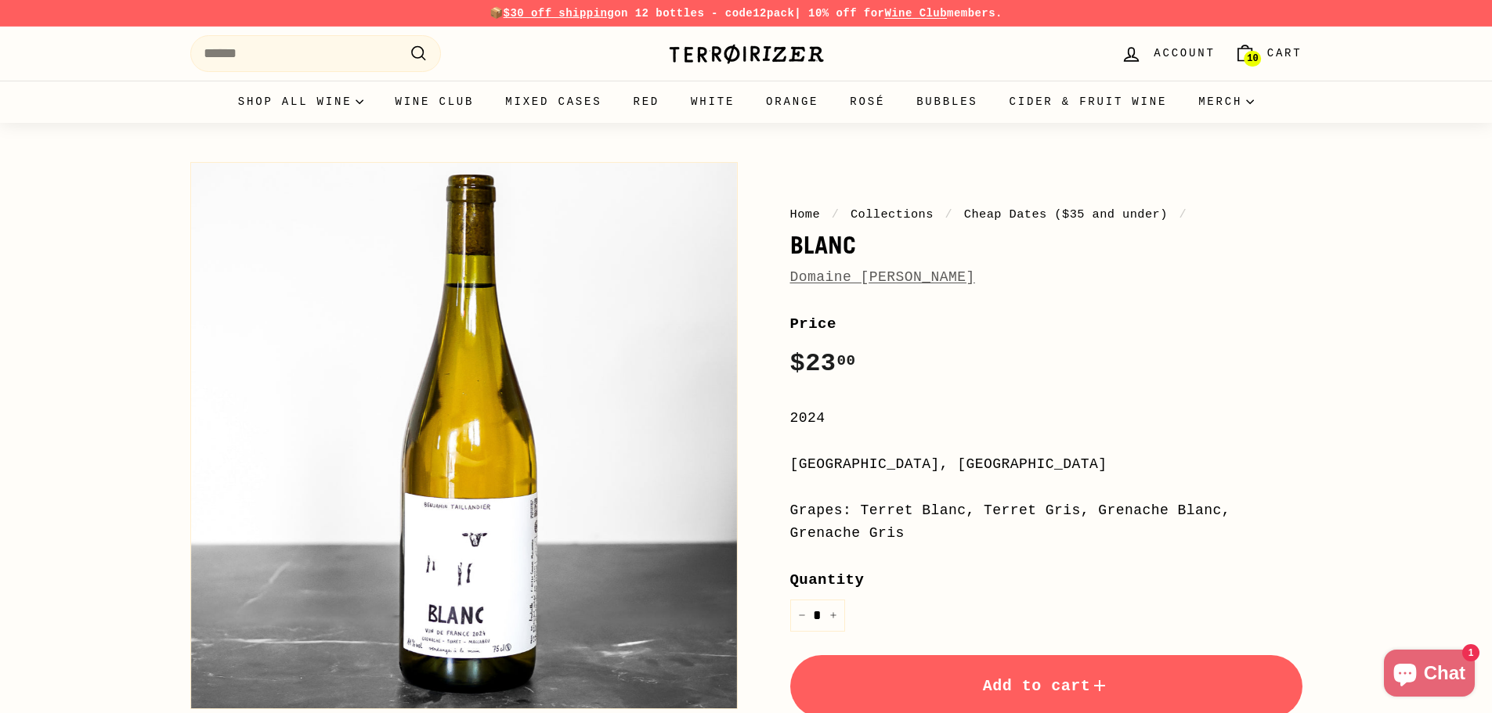
click at [916, 663] on button "Add to cart" at bounding box center [1046, 686] width 512 height 63
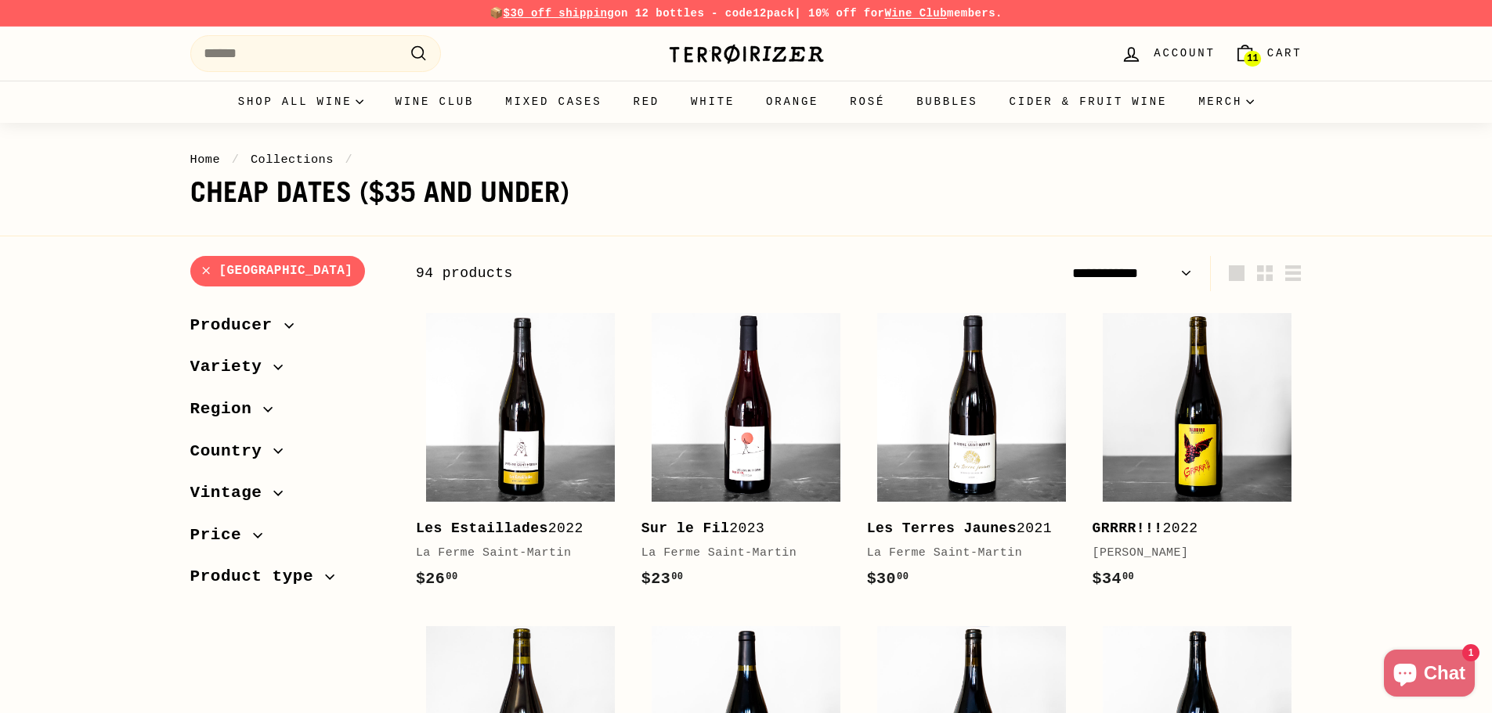
select select "**********"
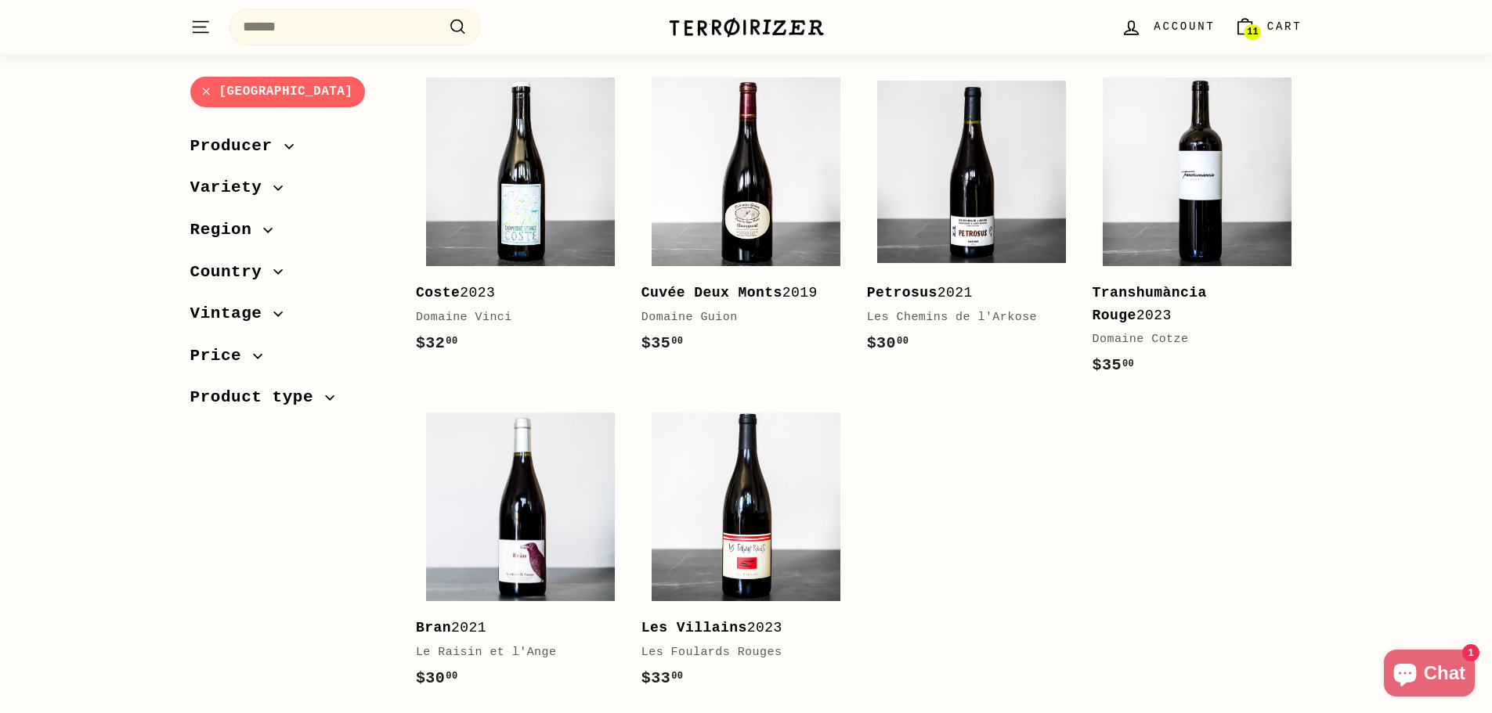
scroll to position [1175, 0]
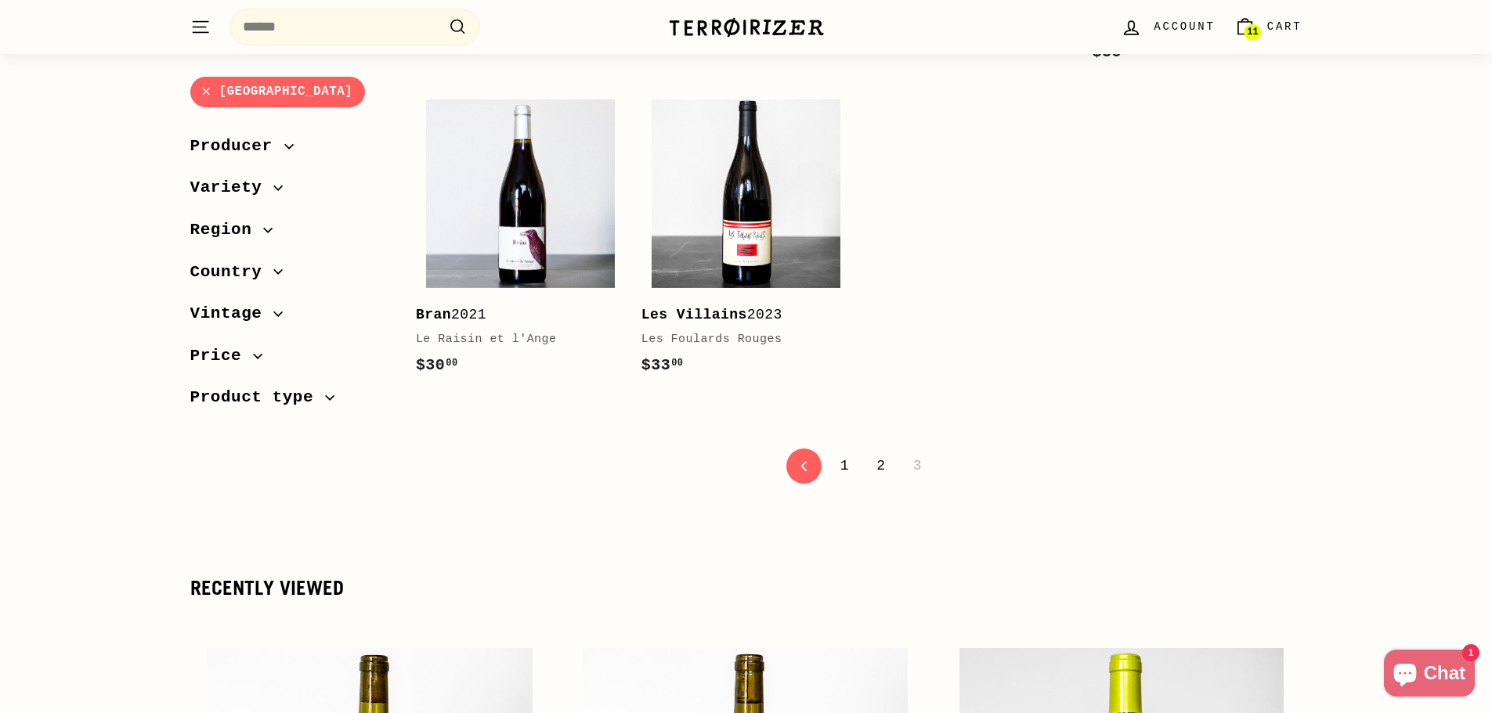
click at [883, 467] on link "2" at bounding box center [880, 466] width 27 height 27
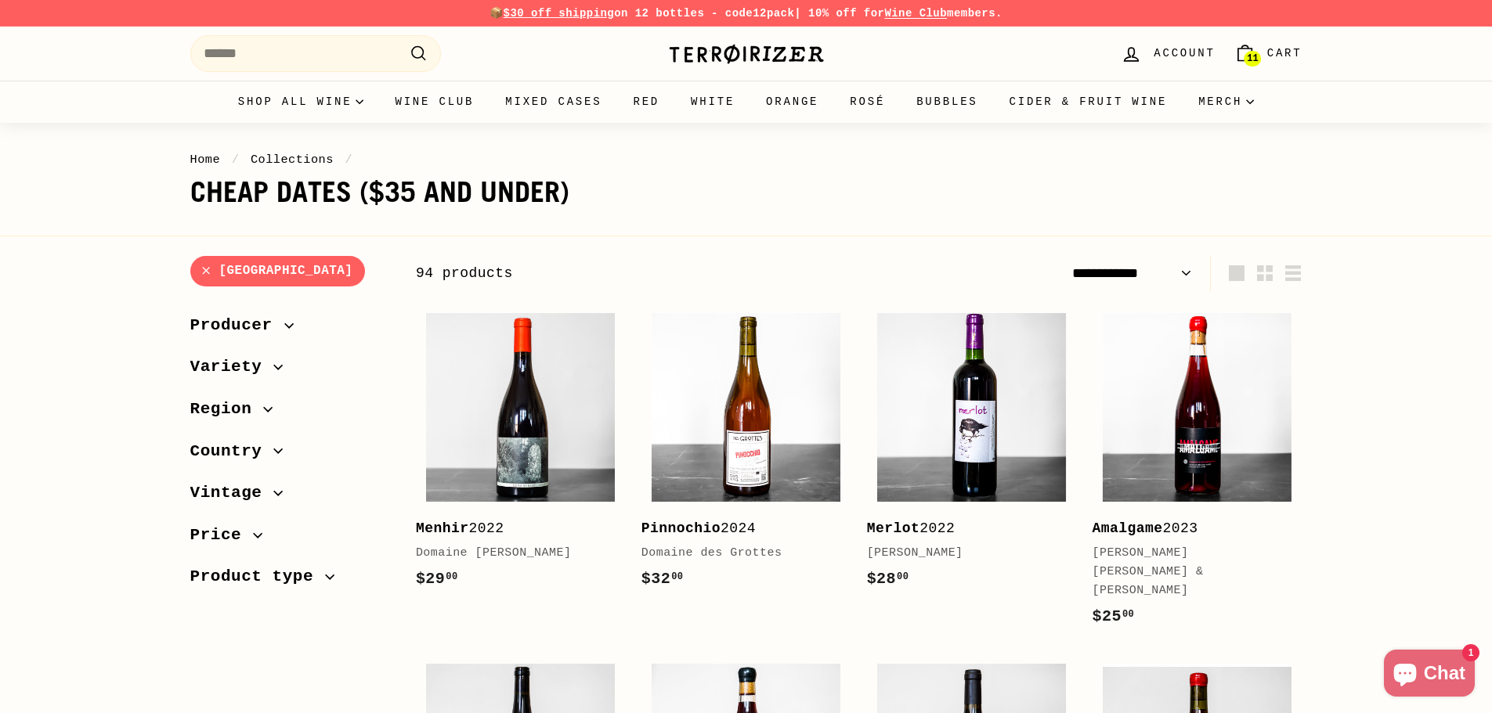
select select "**********"
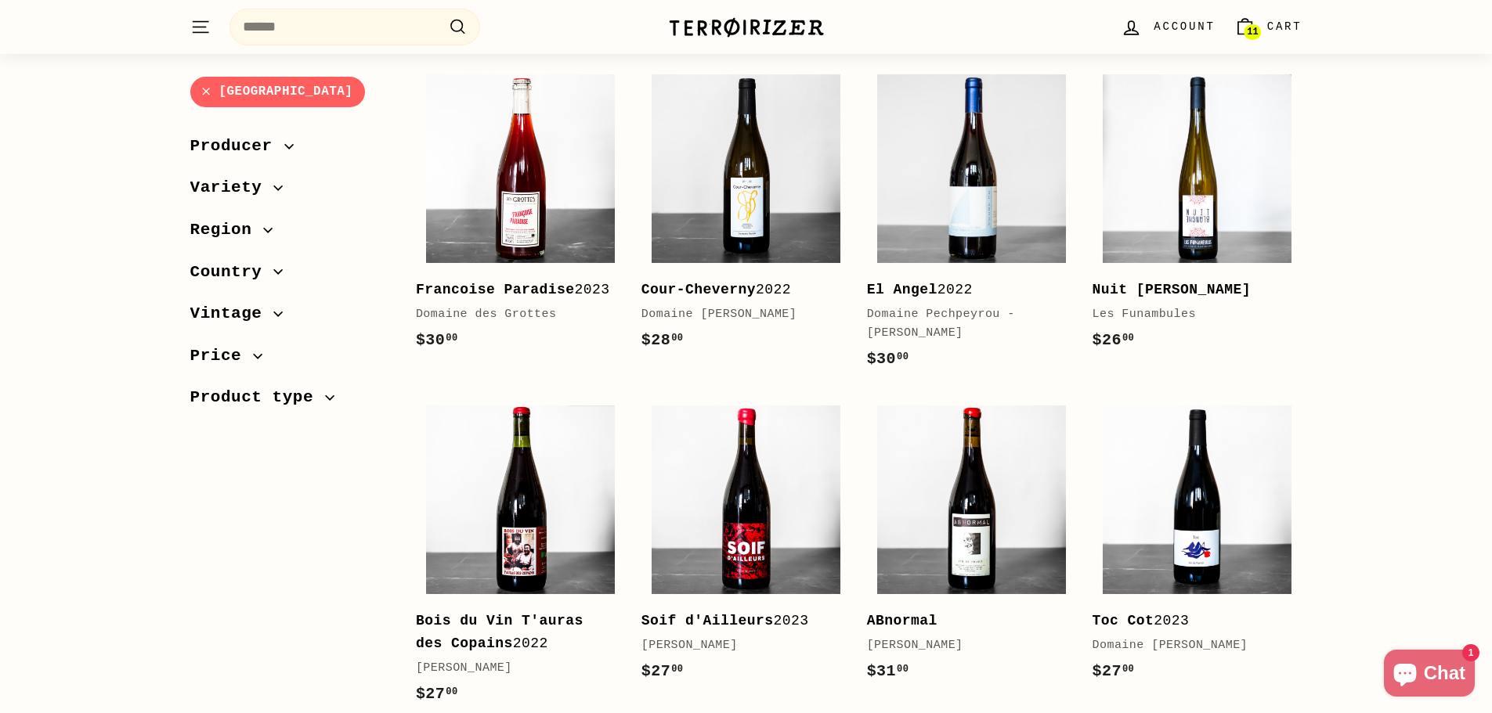
scroll to position [1566, 0]
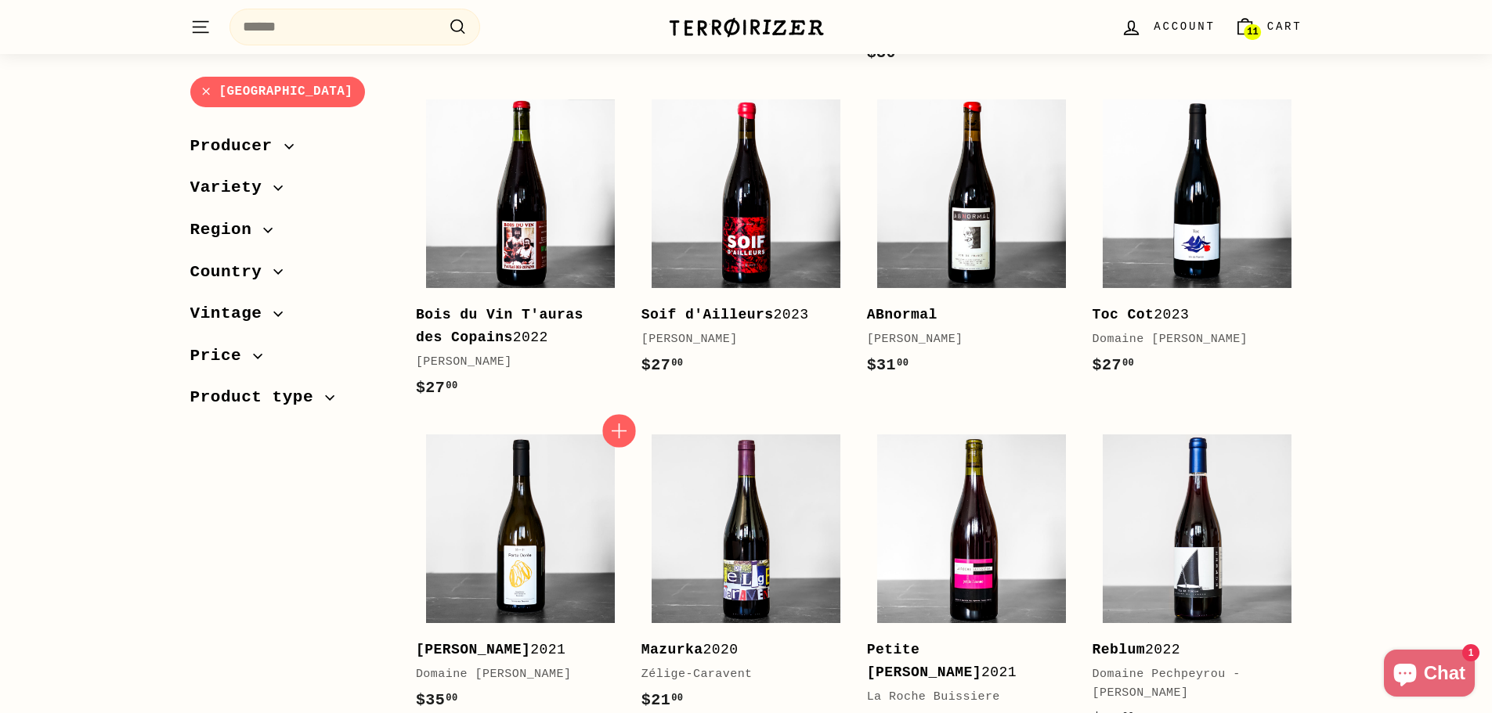
click at [615, 421] on icon "button" at bounding box center [619, 431] width 20 height 20
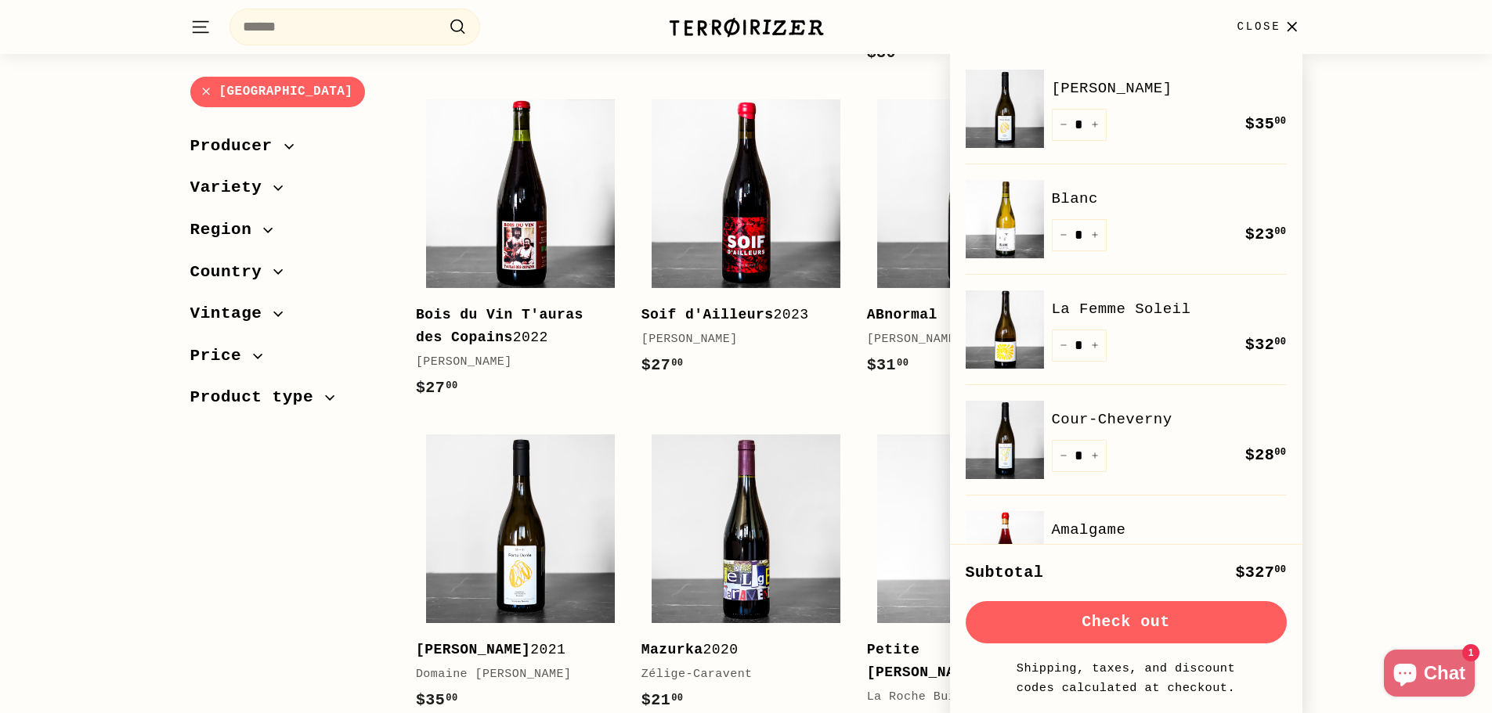
click at [1111, 627] on button "Check out" at bounding box center [1126, 622] width 321 height 42
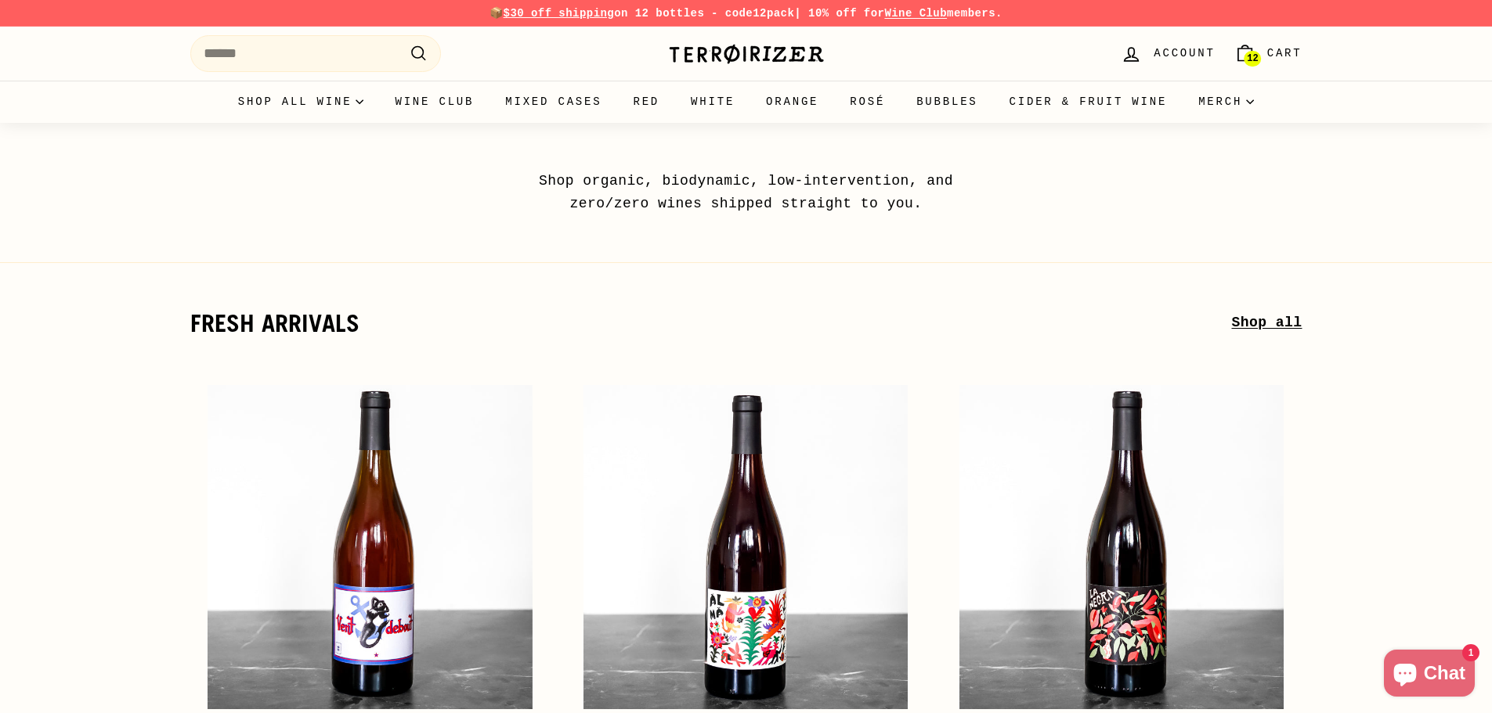
click at [1258, 56] on span "12" at bounding box center [1252, 58] width 11 height 11
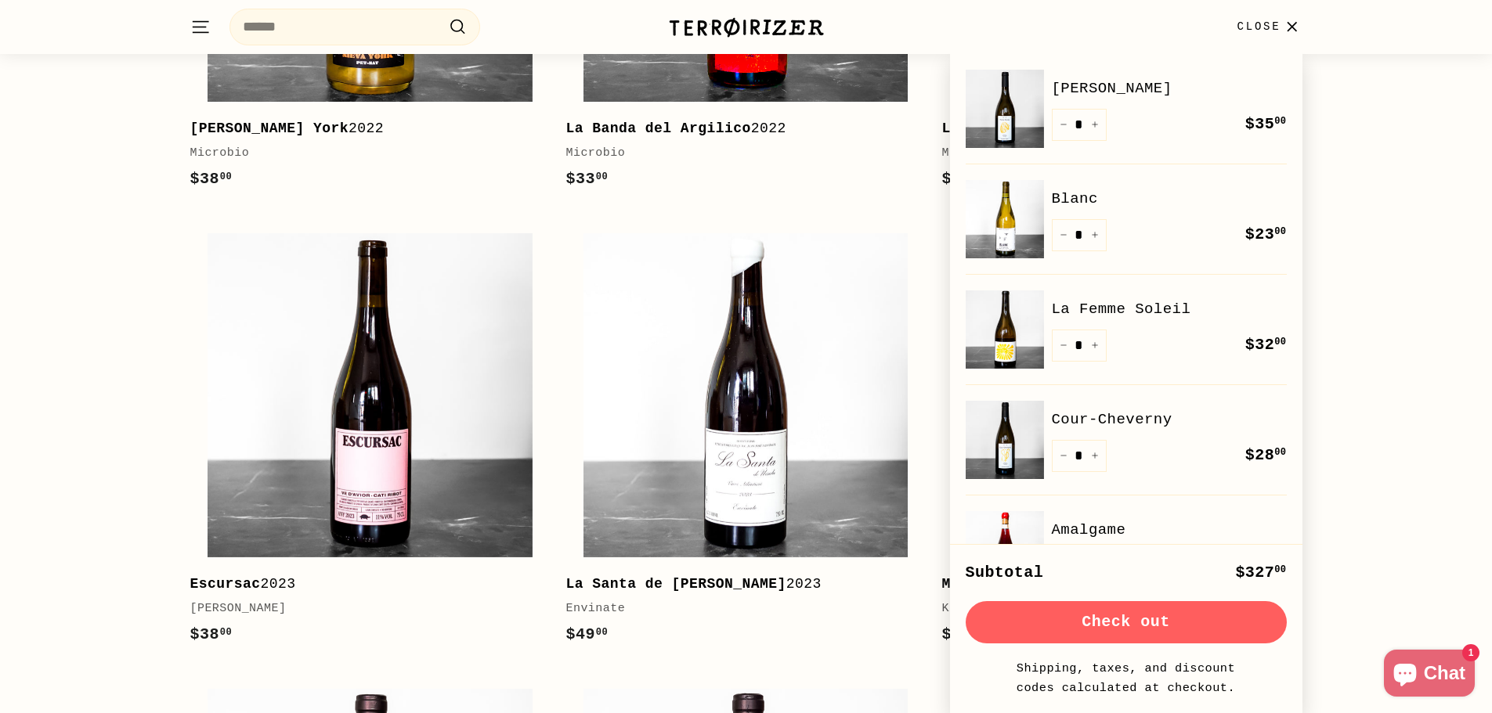
scroll to position [1096, 0]
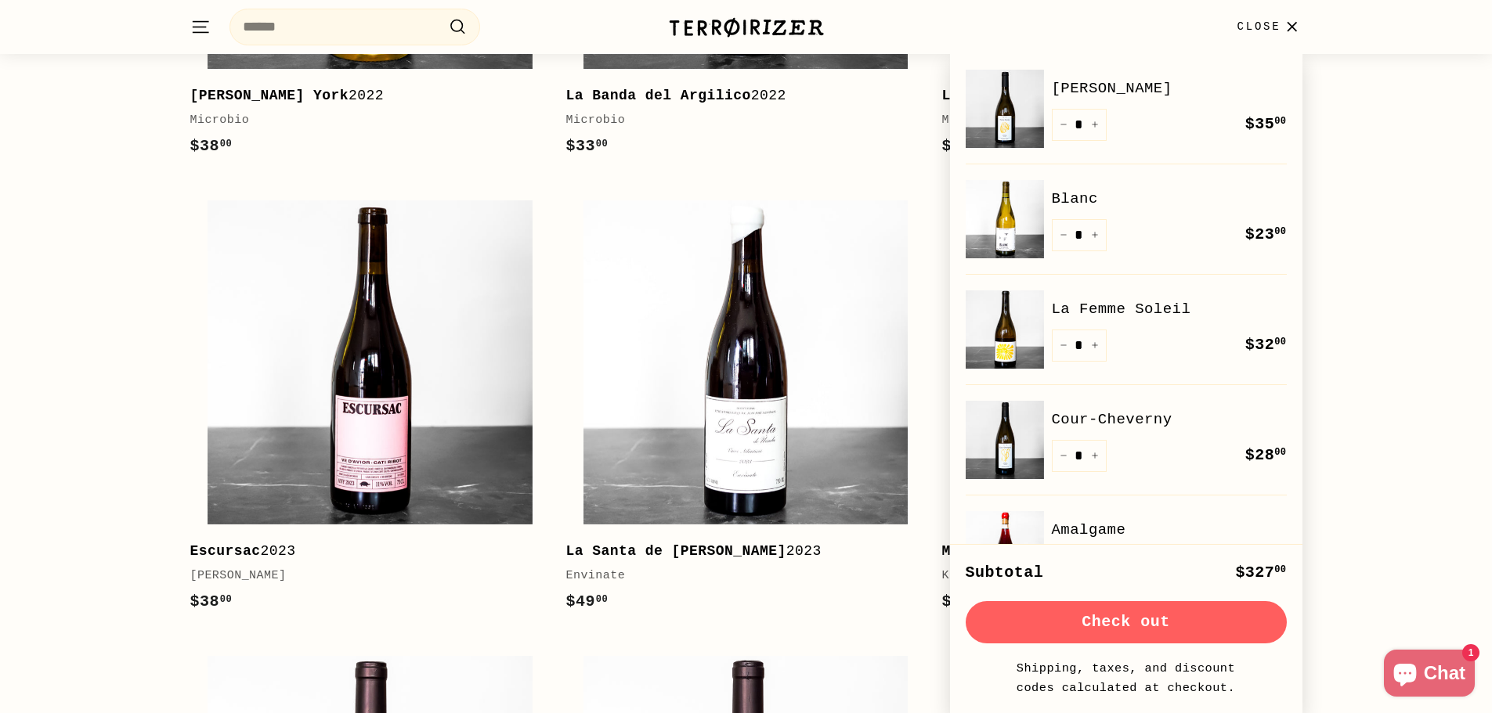
click at [1274, 27] on span "Close" at bounding box center [1259, 26] width 44 height 17
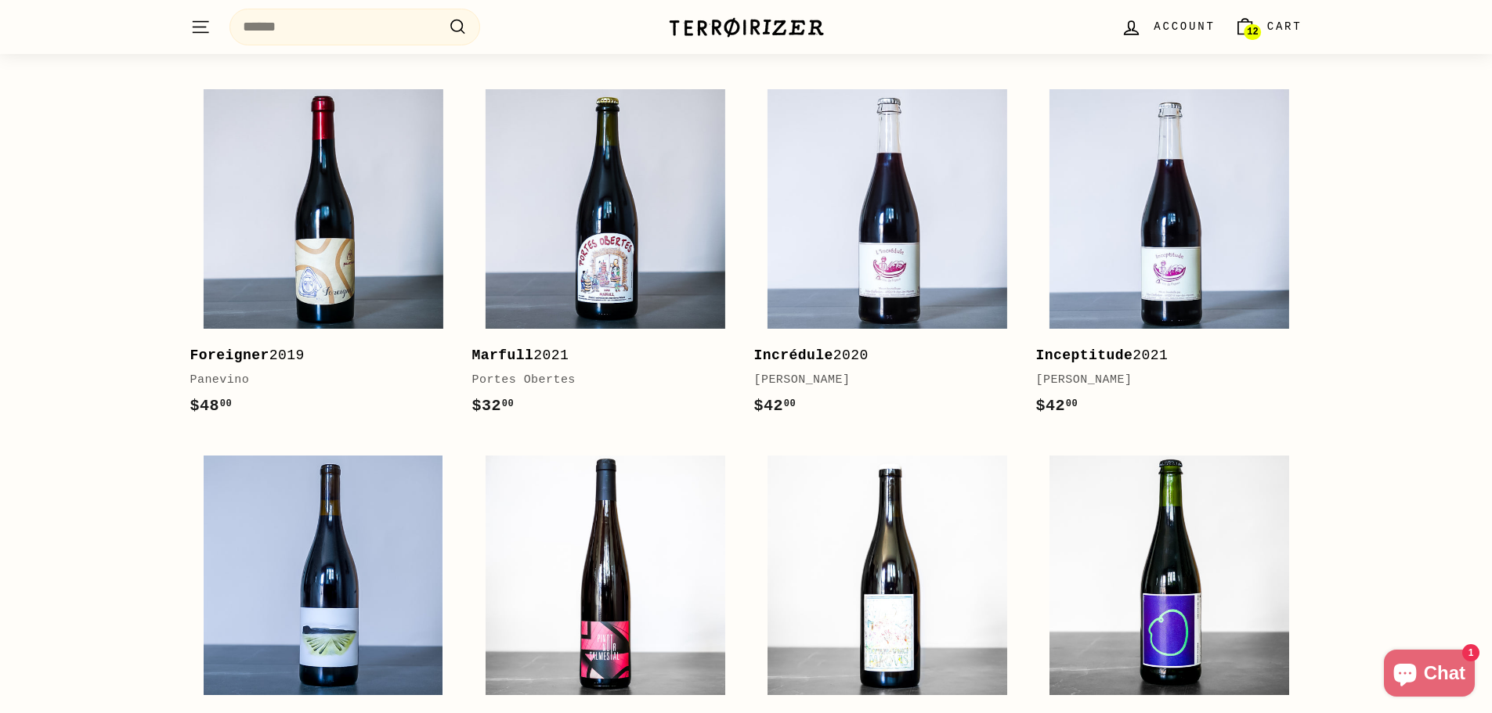
scroll to position [2819, 0]
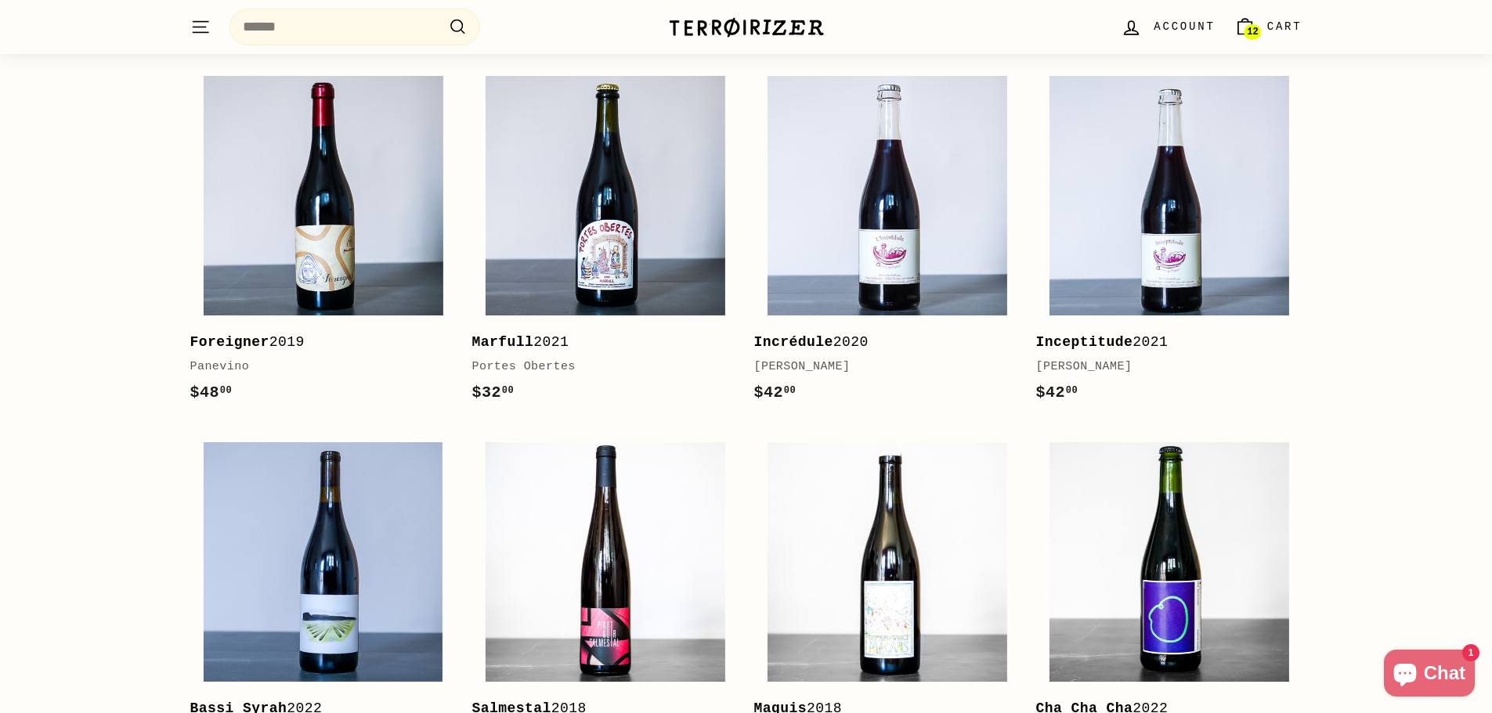
click at [1275, 23] on span "Cart" at bounding box center [1284, 26] width 35 height 17
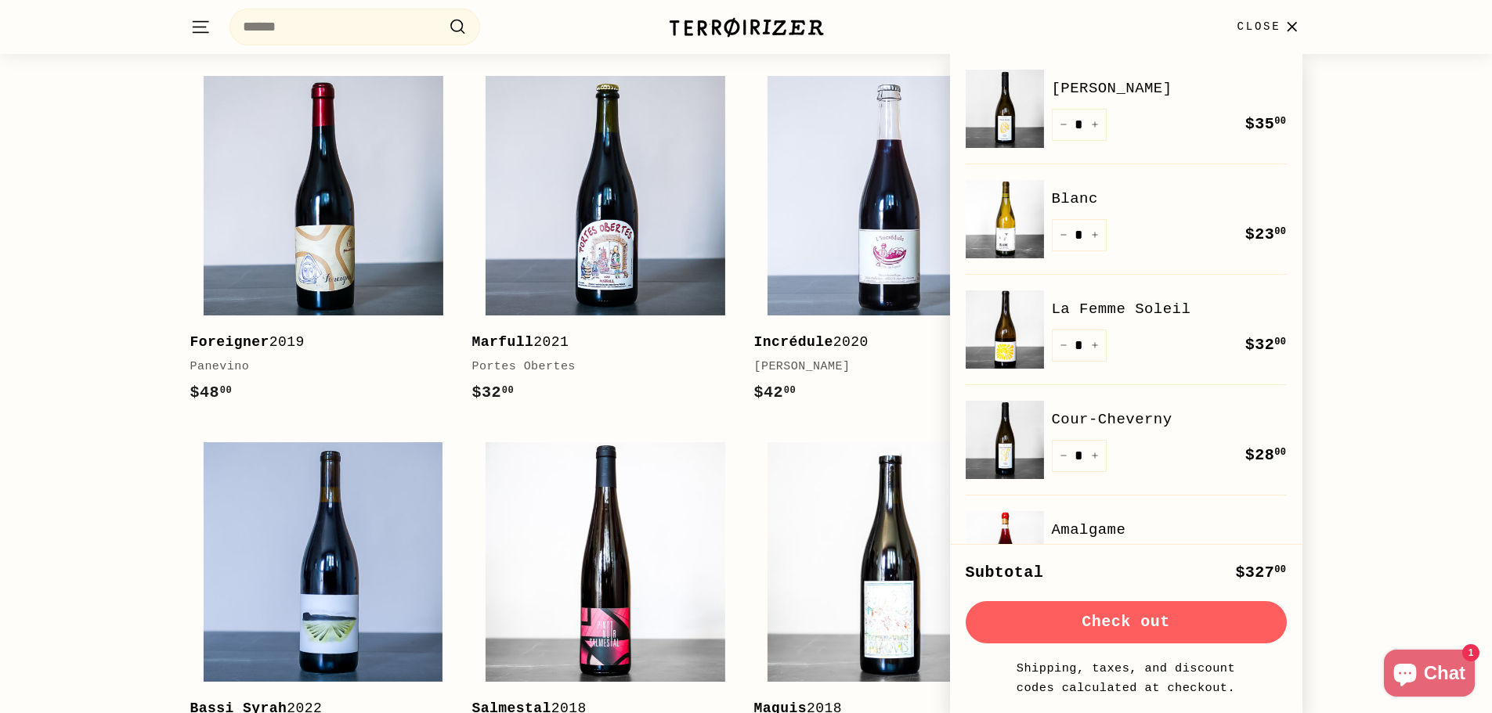
click at [1092, 619] on button "Check out" at bounding box center [1126, 622] width 321 height 42
